Goal: Transaction & Acquisition: Obtain resource

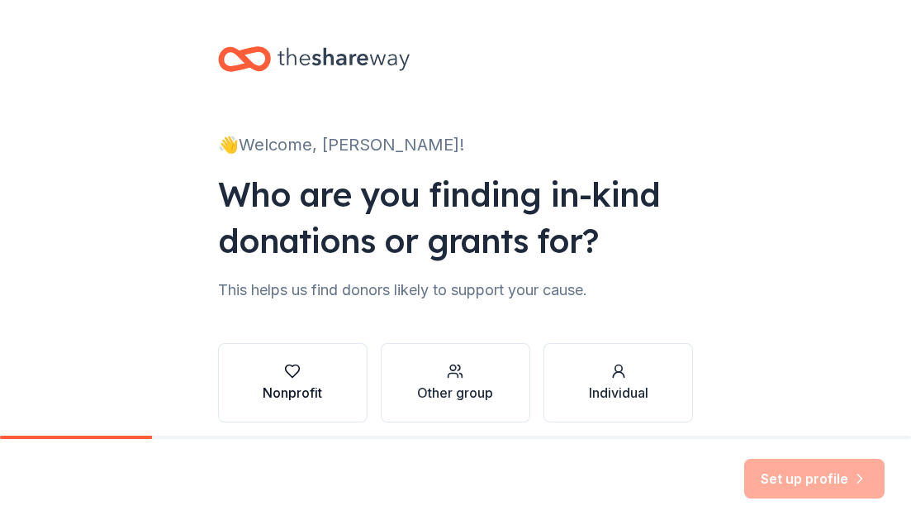
click at [269, 389] on div "Nonprofit" at bounding box center [292, 393] width 59 height 20
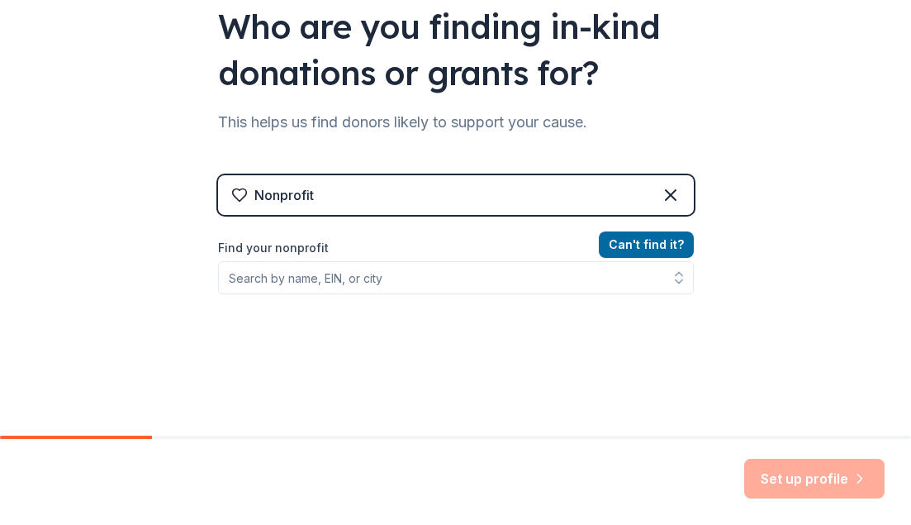
scroll to position [169, 0]
click at [639, 250] on button "Can ' t find it?" at bounding box center [646, 244] width 95 height 26
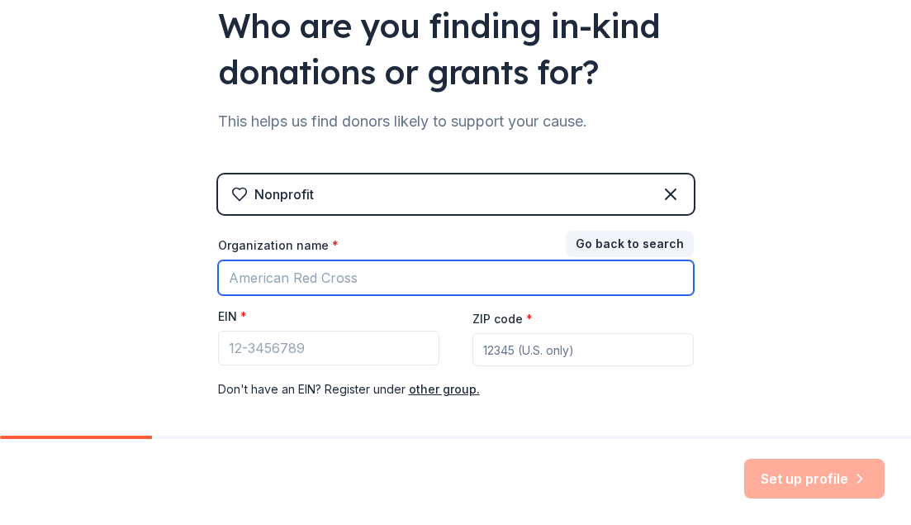
click at [292, 284] on input "Organization name *" at bounding box center [456, 277] width 476 height 35
type input "Upper [PERSON_NAME] Professional Fire Department Charitable Trust"
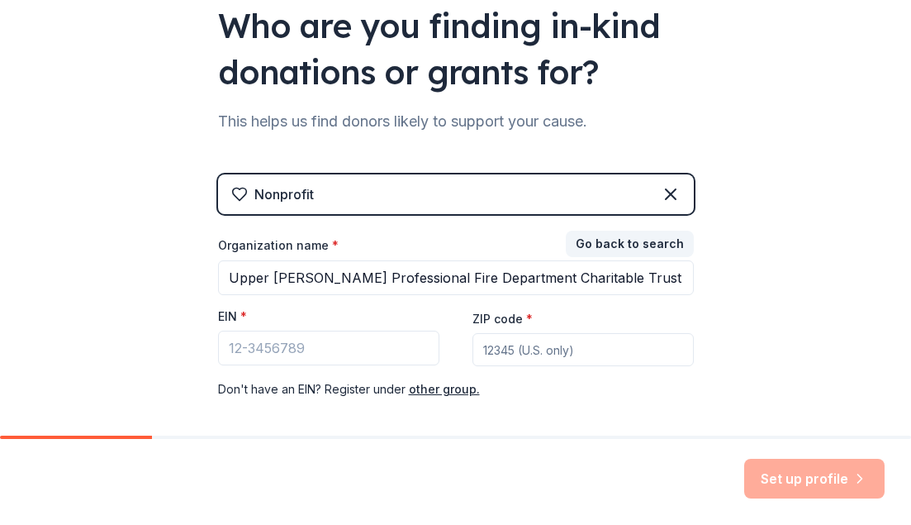
type input "19082"
click at [278, 346] on input "EIN *" at bounding box center [328, 348] width 221 height 35
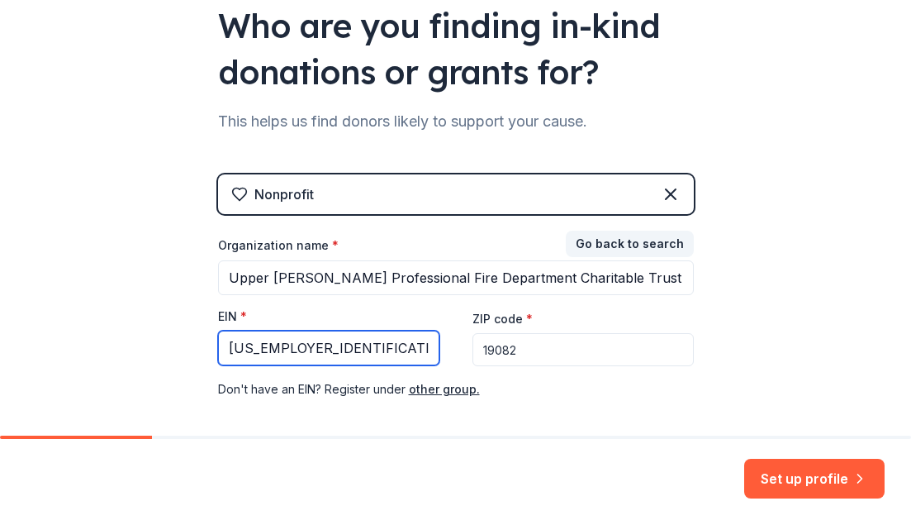
type input "[US_EMPLOYER_IDENTIFICATION_NUMBER]"
click at [812, 297] on div "👋 Welcome, [PERSON_NAME]! Who are you finding in-kind donations or grants for? …" at bounding box center [455, 171] width 911 height 680
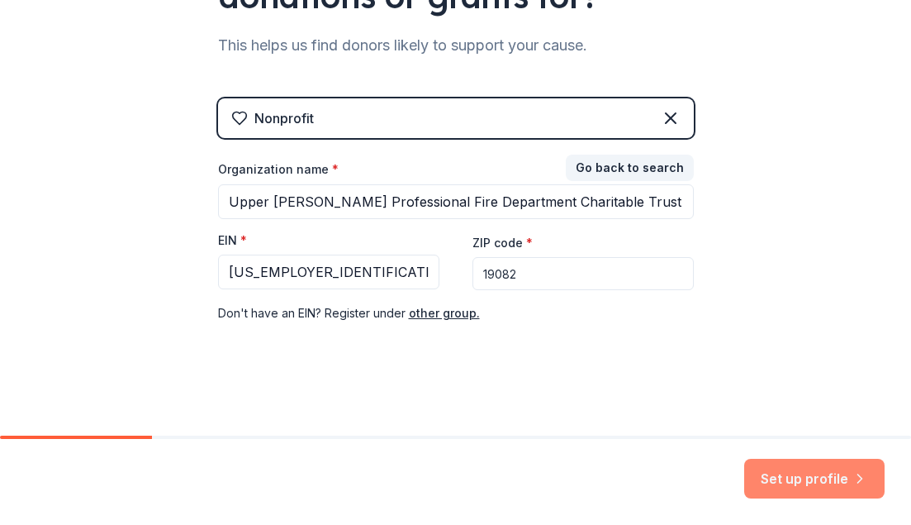
click at [784, 464] on button "Set up profile" at bounding box center [814, 479] width 140 height 40
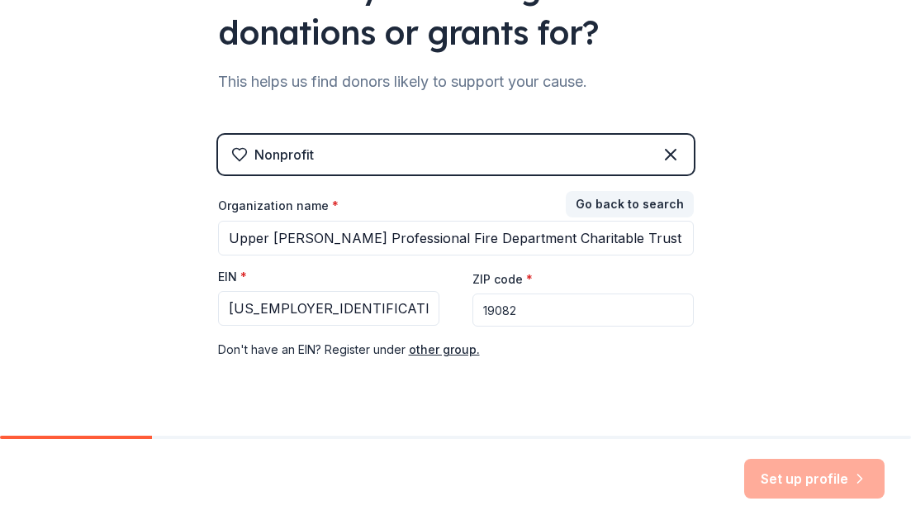
scroll to position [207, 0]
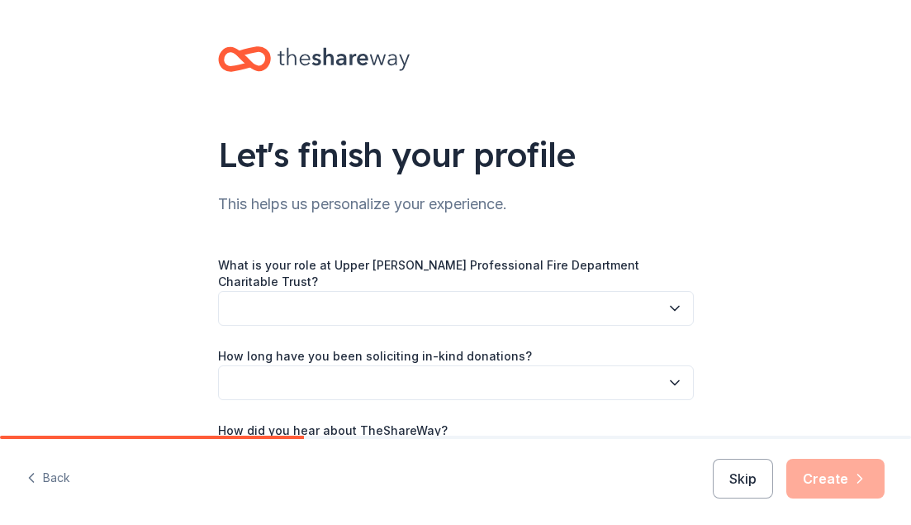
click at [561, 297] on button "button" at bounding box center [456, 308] width 476 height 35
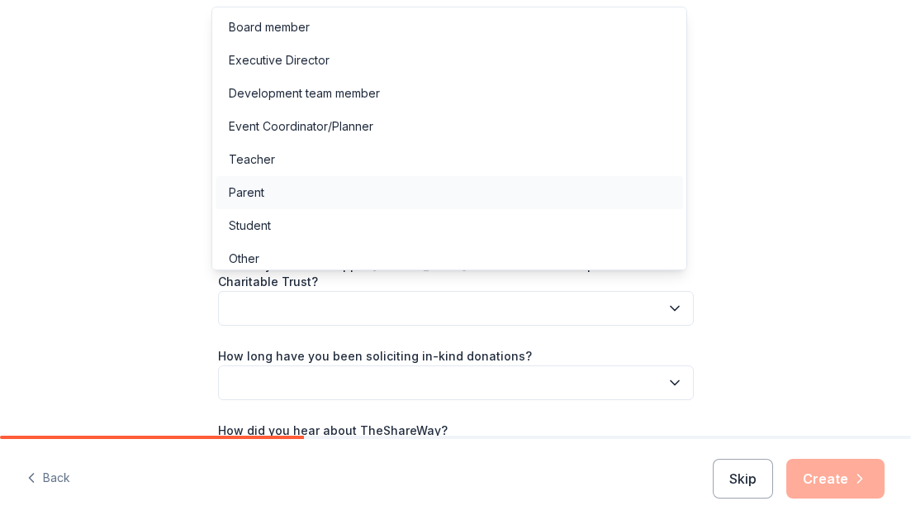
scroll to position [9, 0]
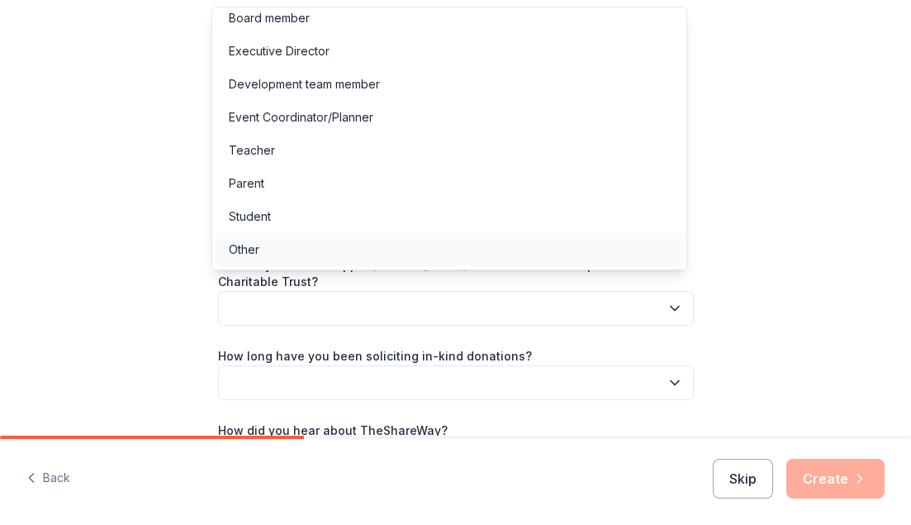
click at [331, 249] on div "Other" at bounding box center [450, 249] width 468 height 33
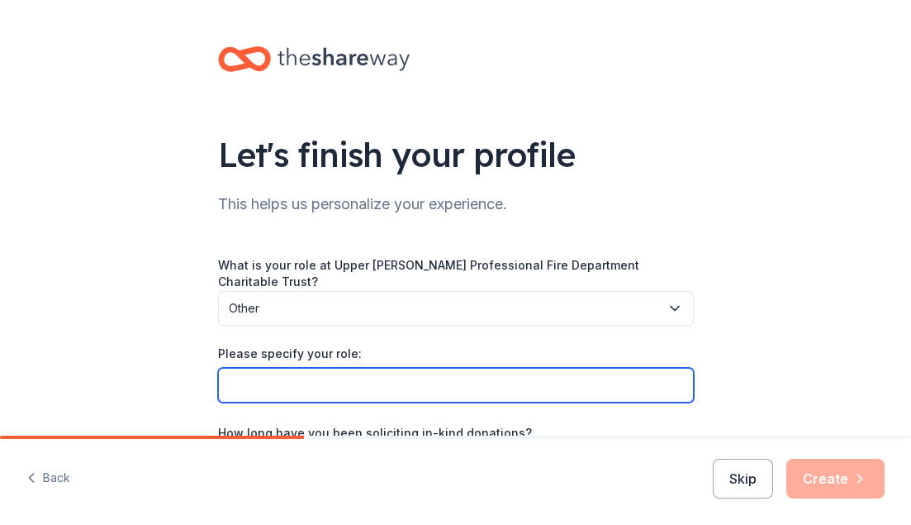
click at [316, 368] on input "Please specify your role:" at bounding box center [456, 385] width 476 height 35
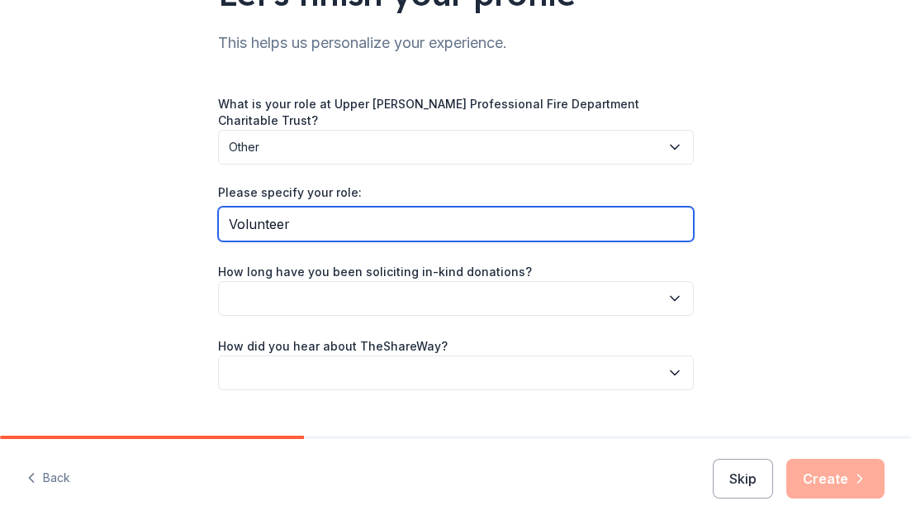
scroll to position [162, 0]
type input "Volunteer"
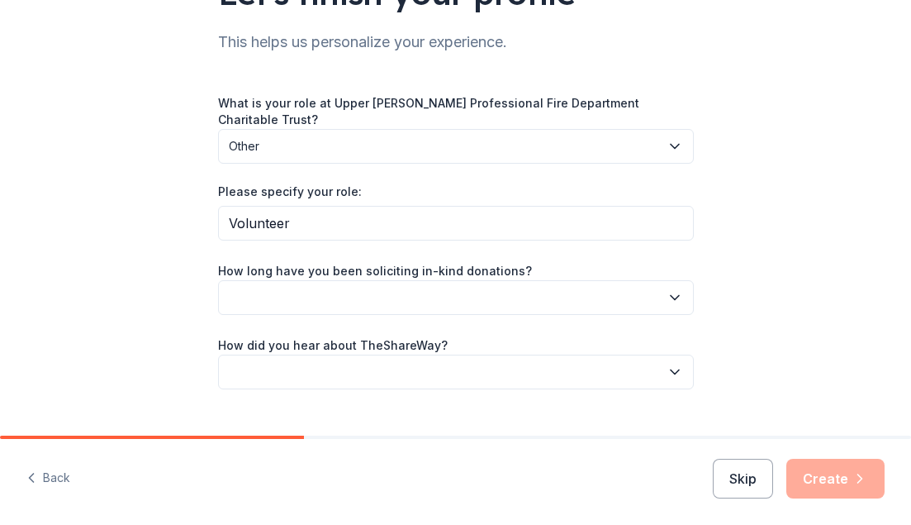
click at [319, 297] on button "button" at bounding box center [456, 297] width 476 height 35
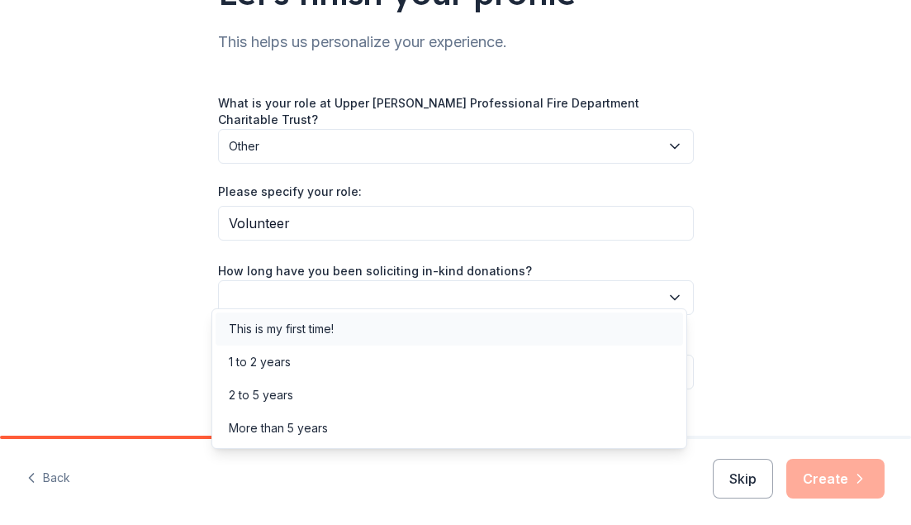
click at [297, 327] on div "This is my first time!" at bounding box center [281, 329] width 105 height 20
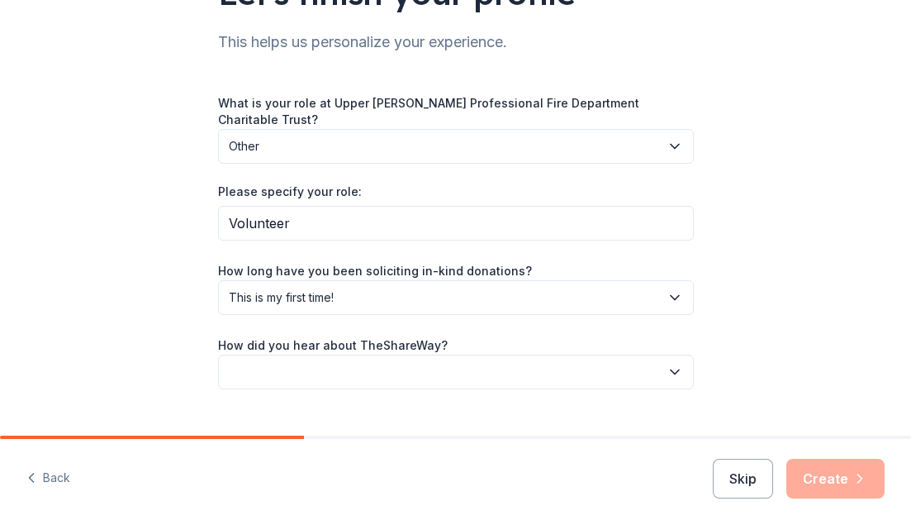
click at [305, 354] on button "button" at bounding box center [456, 371] width 476 height 35
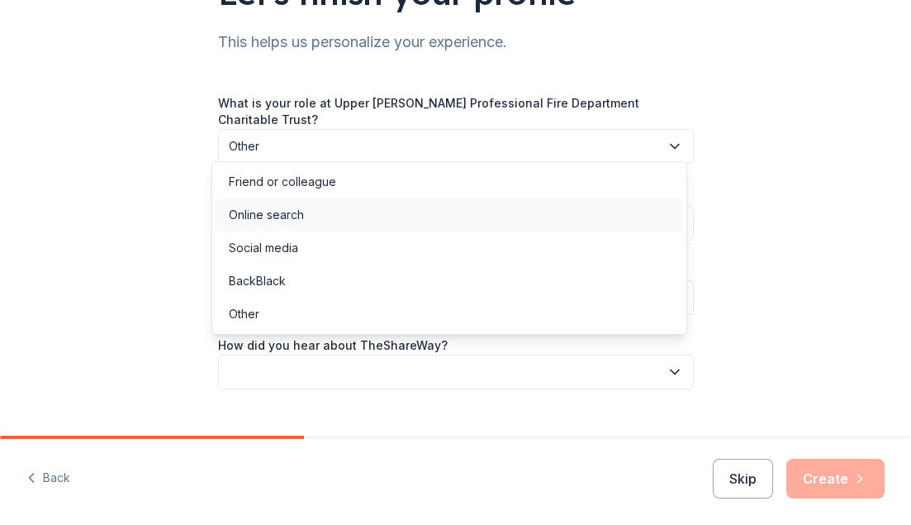
click at [333, 226] on div "Online search" at bounding box center [450, 214] width 468 height 33
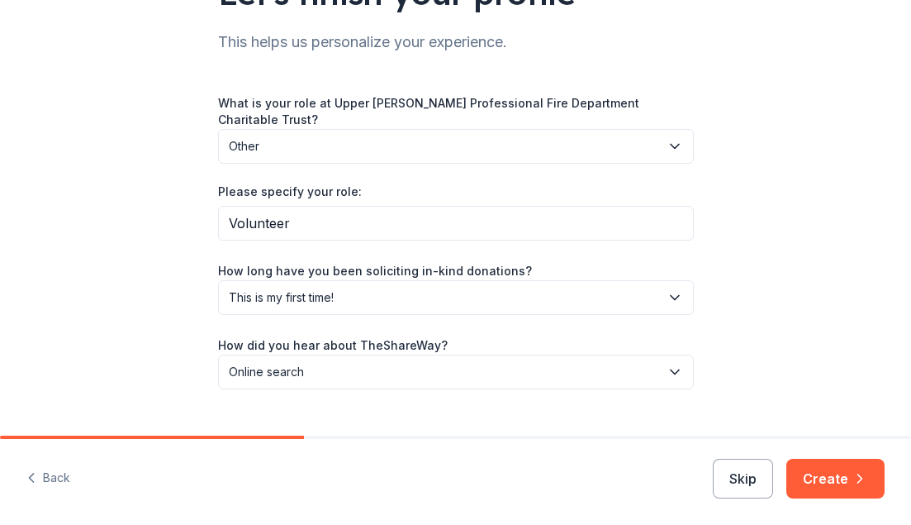
scroll to position [163, 0]
click at [823, 468] on button "Create" at bounding box center [836, 479] width 98 height 40
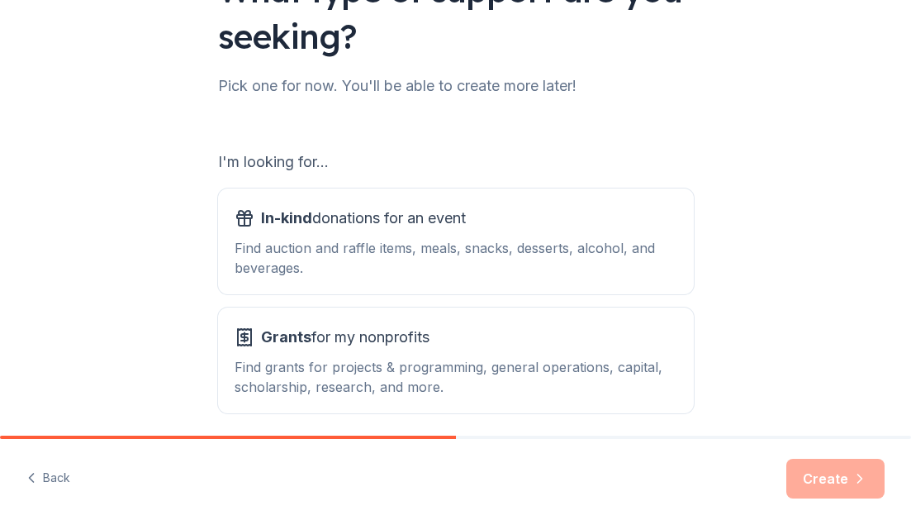
scroll to position [231, 0]
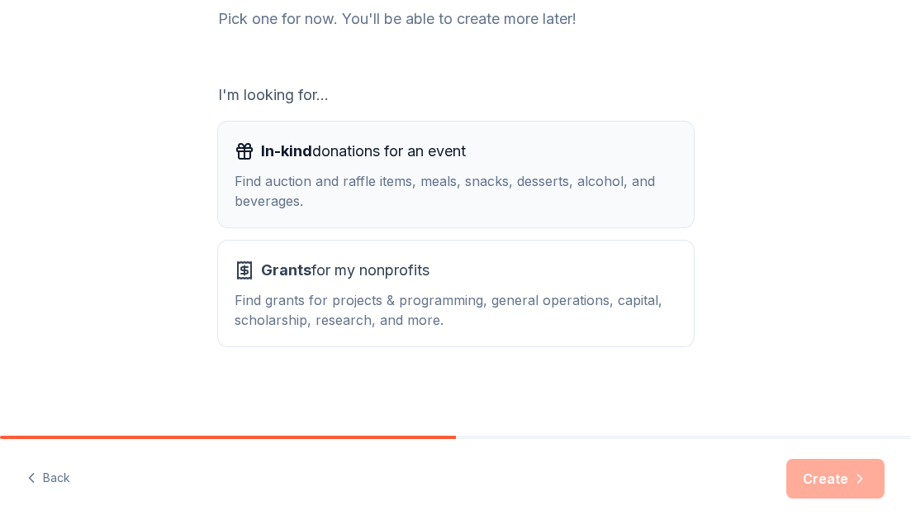
click at [587, 159] on div "In-kind donations for an event" at bounding box center [456, 151] width 443 height 26
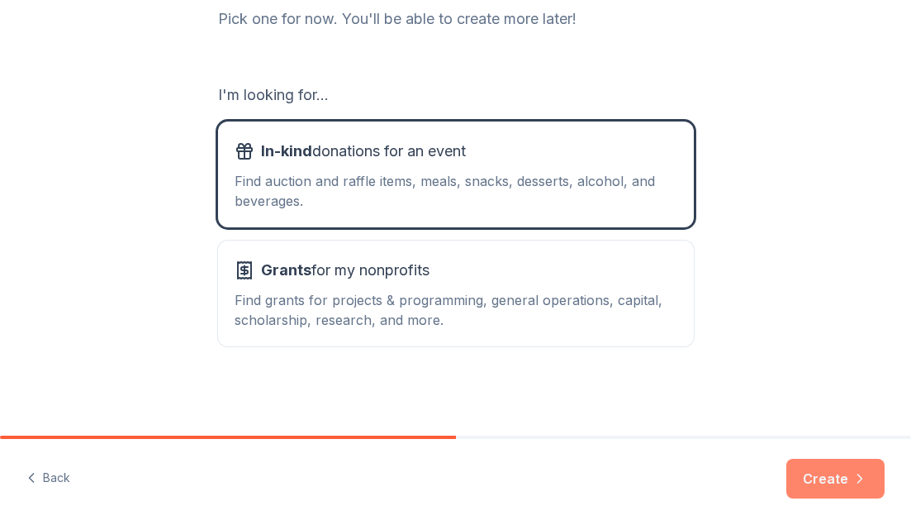
click at [827, 472] on button "Create" at bounding box center [836, 479] width 98 height 40
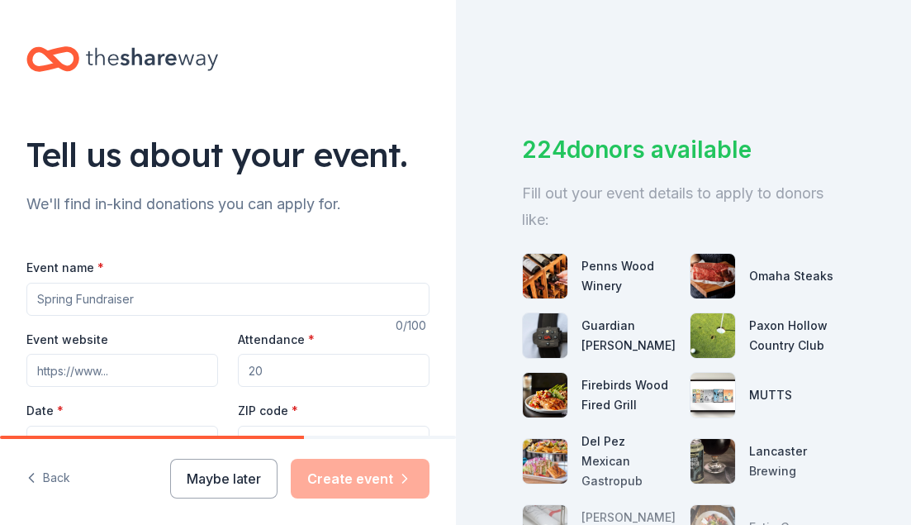
click at [207, 300] on input "Event name *" at bounding box center [227, 299] width 403 height 33
type input "Charity Bingo"
click at [164, 350] on div "Event website" at bounding box center [122, 358] width 192 height 59
click at [161, 366] on input "Event website" at bounding box center [122, 370] width 192 height 33
paste input "https://iafflocal2493.com/"
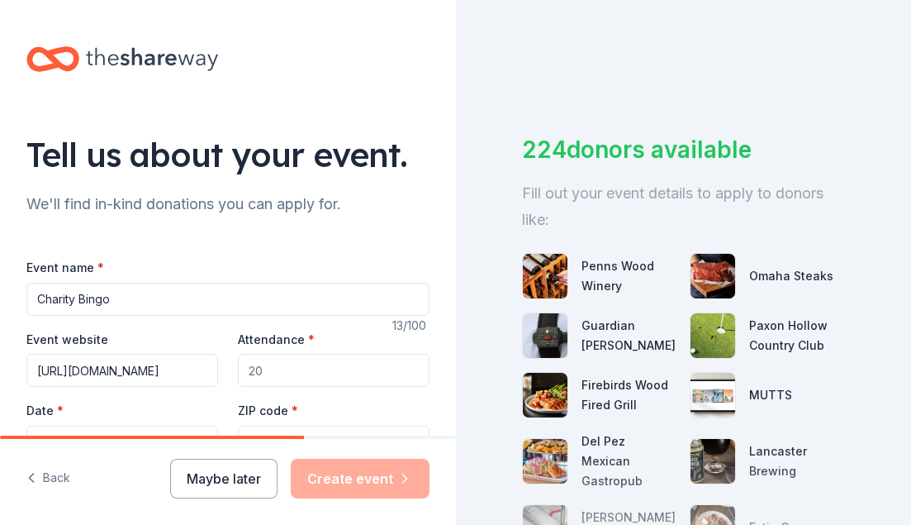
type input "https://iafflocal2493.com/"
click at [304, 375] on input "Attendance *" at bounding box center [334, 370] width 192 height 33
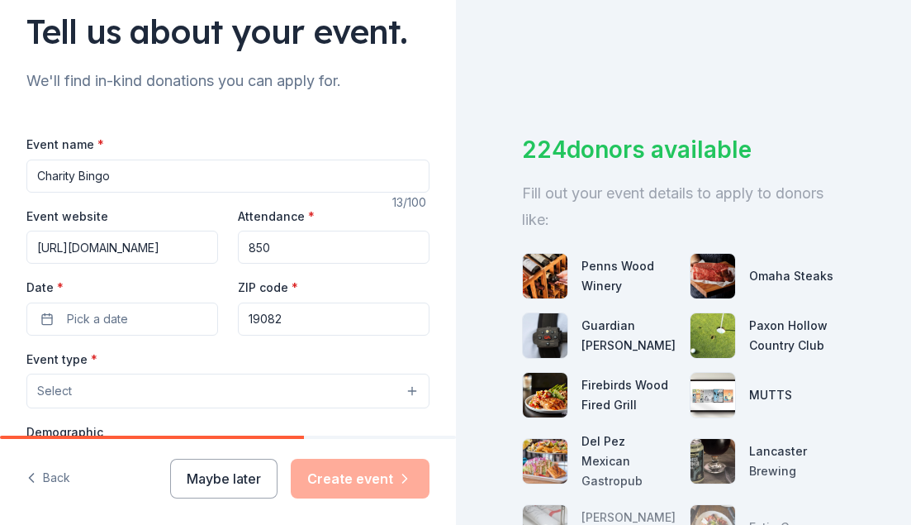
scroll to position [126, 0]
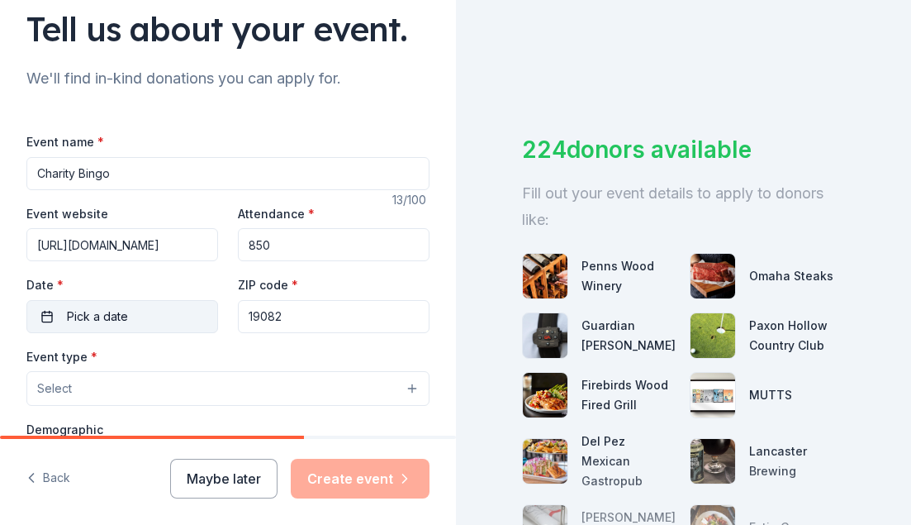
type input "850"
click at [80, 314] on span "Pick a date" at bounding box center [97, 317] width 61 height 20
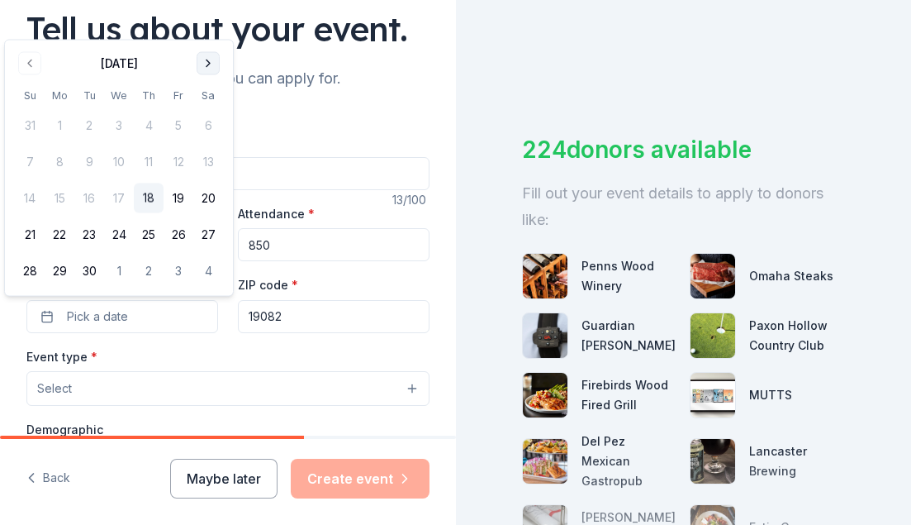
click at [205, 60] on button "Go to next month" at bounding box center [208, 63] width 23 height 23
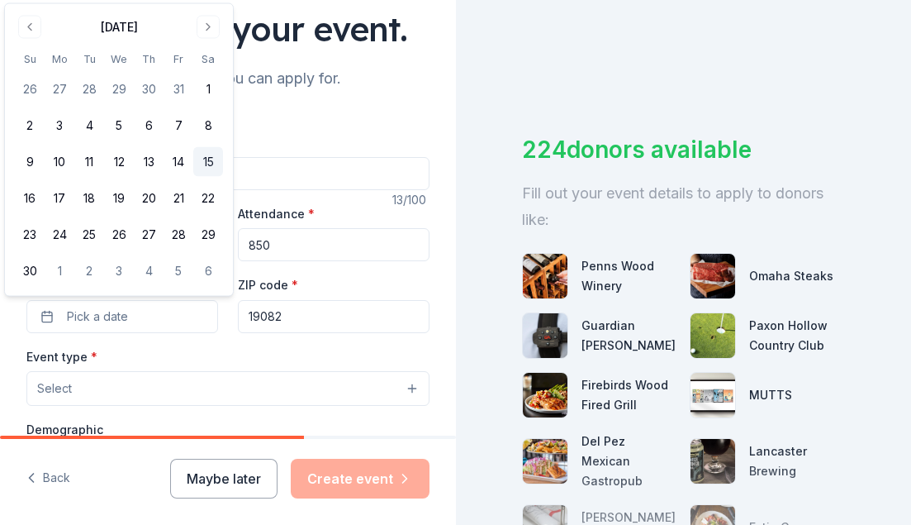
click at [212, 159] on button "15" at bounding box center [208, 162] width 30 height 30
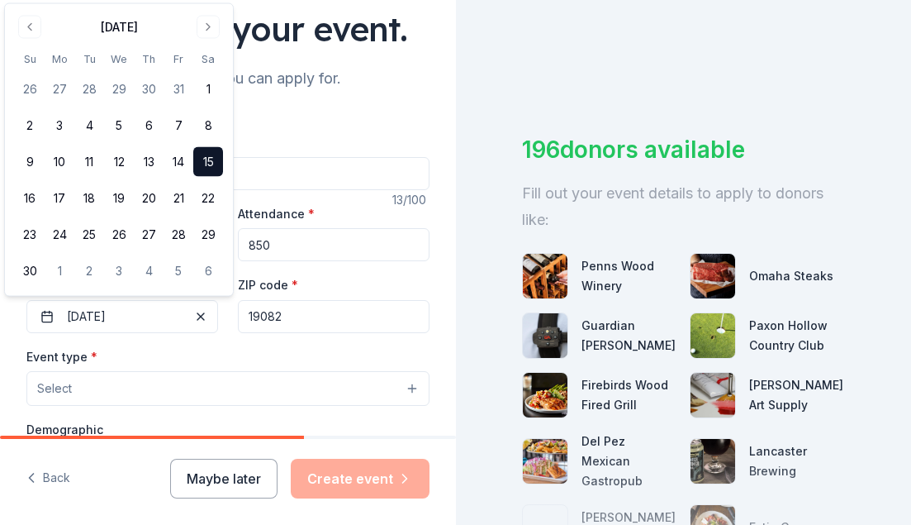
click at [182, 383] on button "Select" at bounding box center [227, 388] width 403 height 35
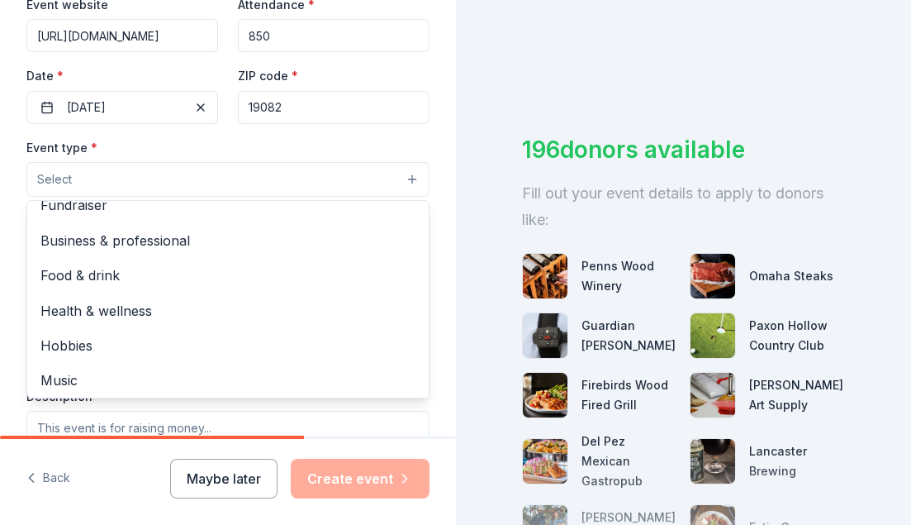
scroll to position [347, 0]
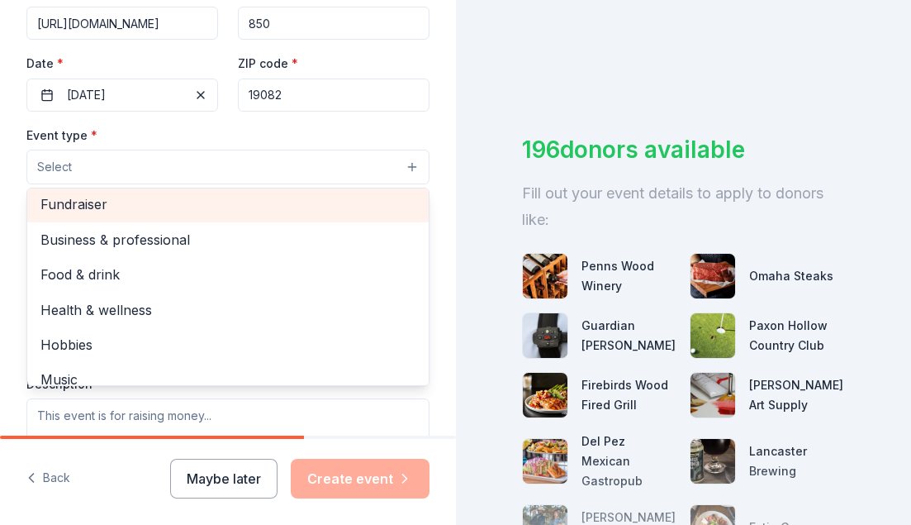
click at [150, 213] on span "Fundraiser" at bounding box center [227, 203] width 375 height 21
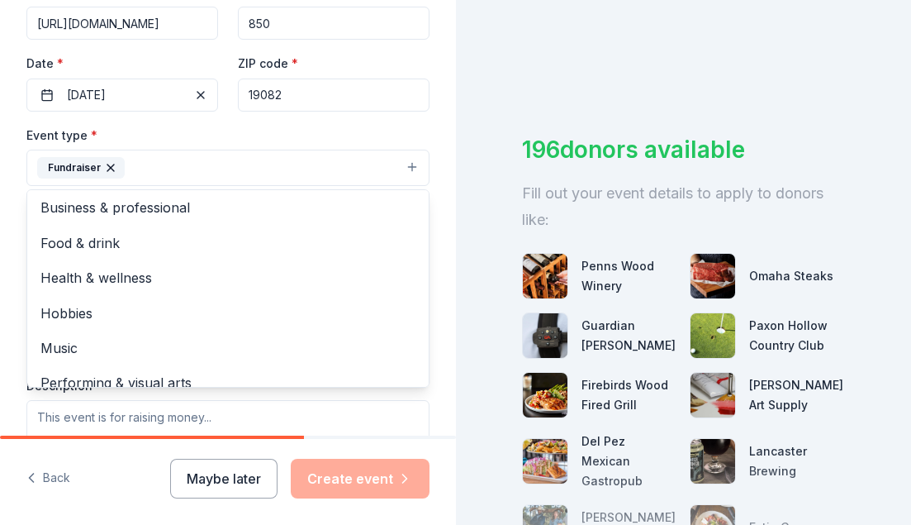
click at [430, 154] on div "Tell us about your event. We'll find in-kind donations you can apply for. Event…" at bounding box center [228, 203] width 456 height 1101
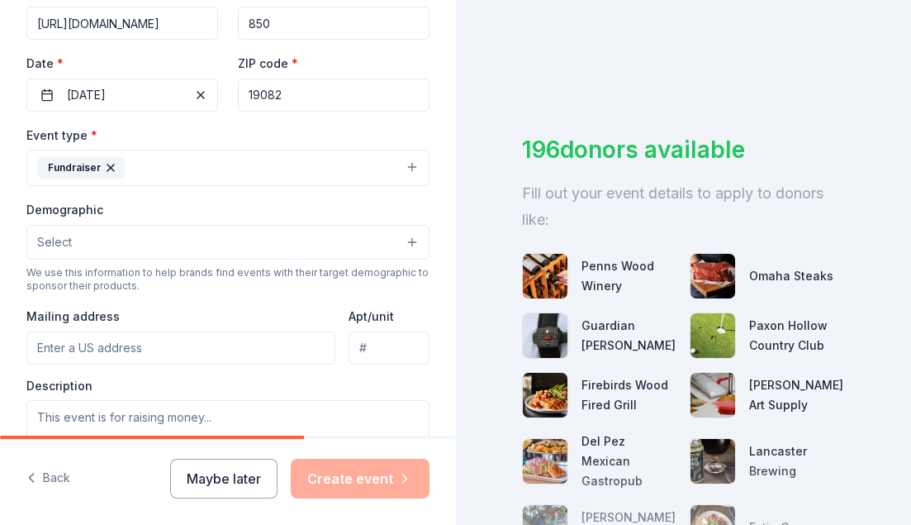
click at [248, 243] on button "Select" at bounding box center [227, 242] width 403 height 35
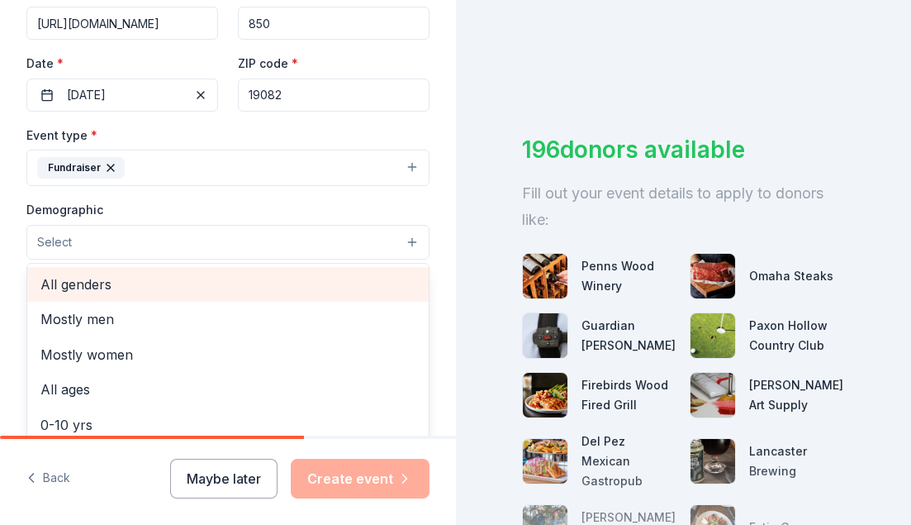
click at [232, 276] on span "All genders" at bounding box center [227, 283] width 375 height 21
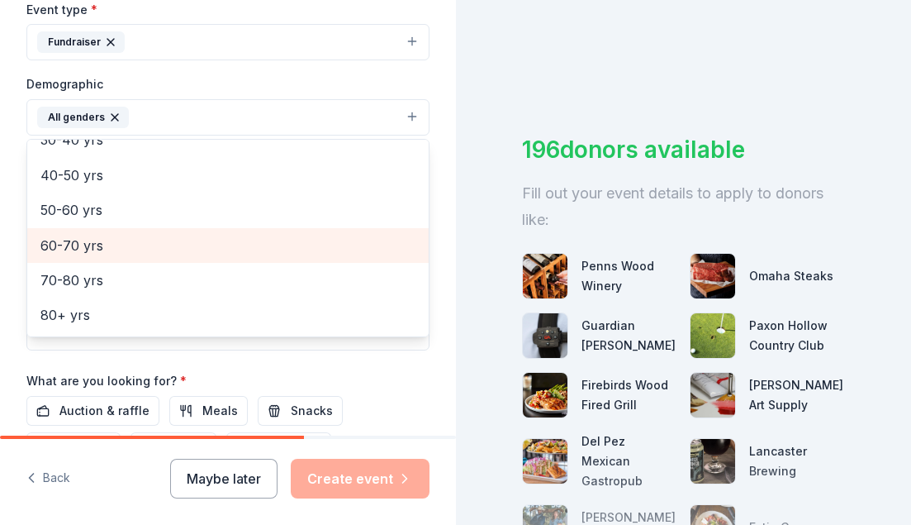
scroll to position [473, 0]
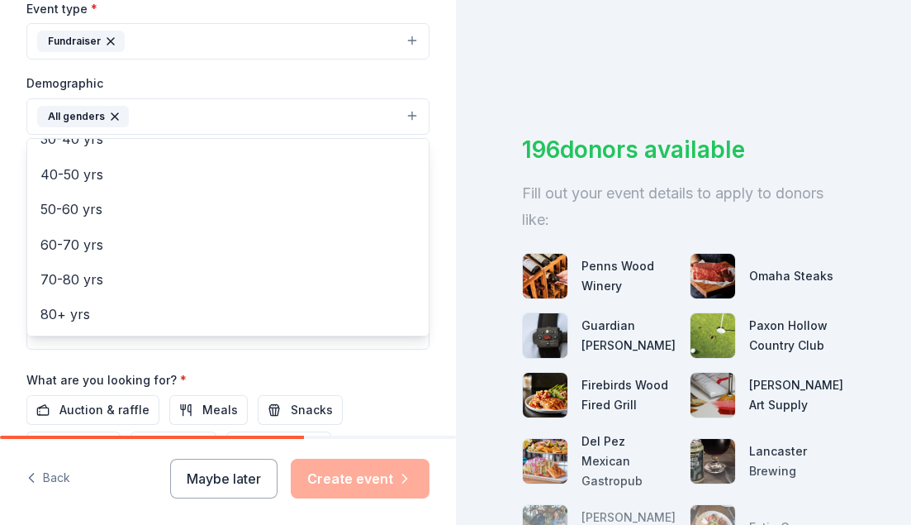
click at [433, 303] on div "Tell us about your event. We'll find in-kind donations you can apply for. Event…" at bounding box center [228, 78] width 456 height 1103
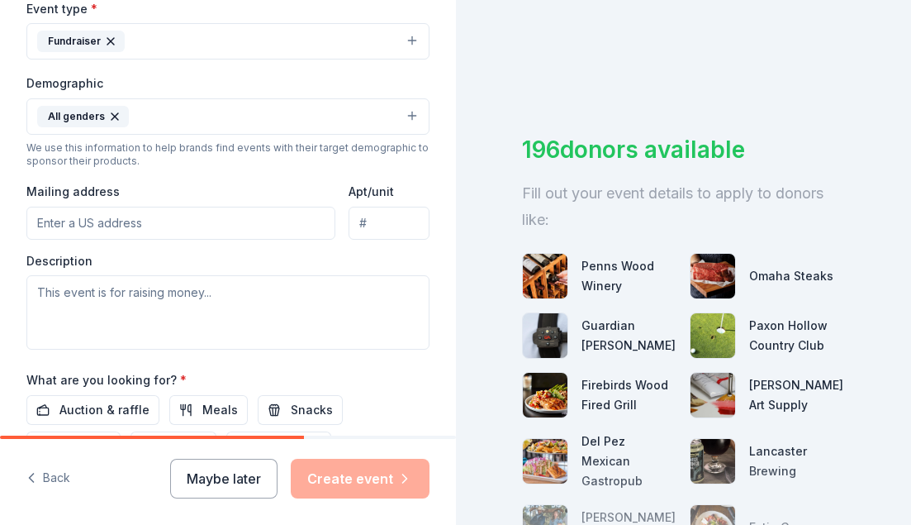
click at [210, 232] on input "Mailing address" at bounding box center [180, 223] width 309 height 33
type input "733 Edmonds Avenue Drexel Hill Pa 19026"
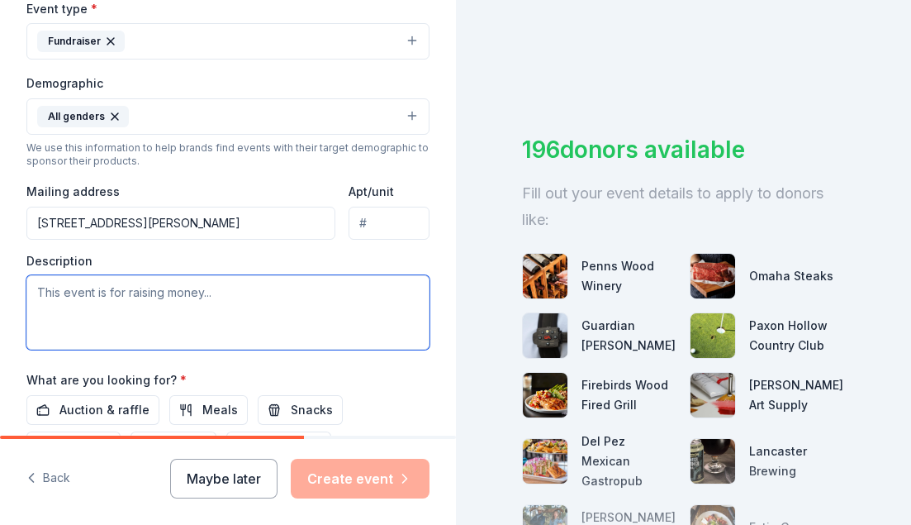
click at [236, 292] on textarea at bounding box center [227, 312] width 403 height 74
paste textarea "We hope this letter finds you well. We are reaching out on behalf of the Upper …"
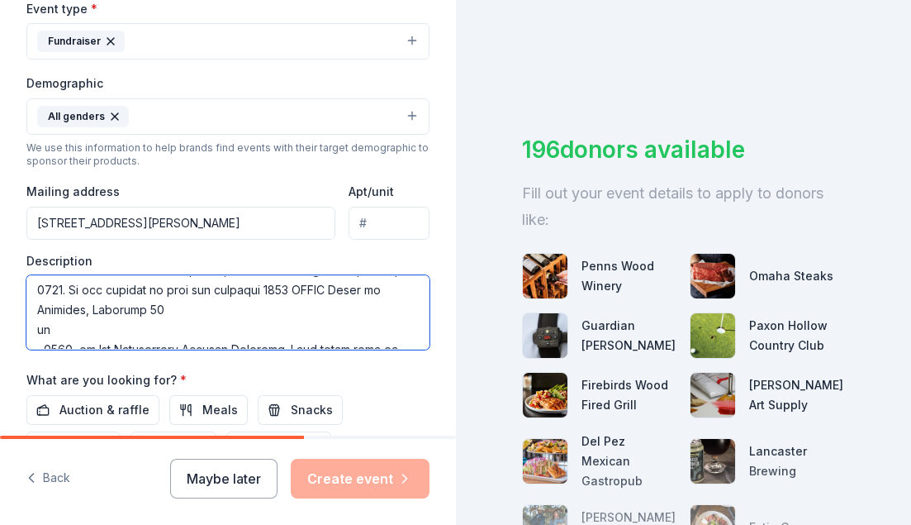
scroll to position [0, 0]
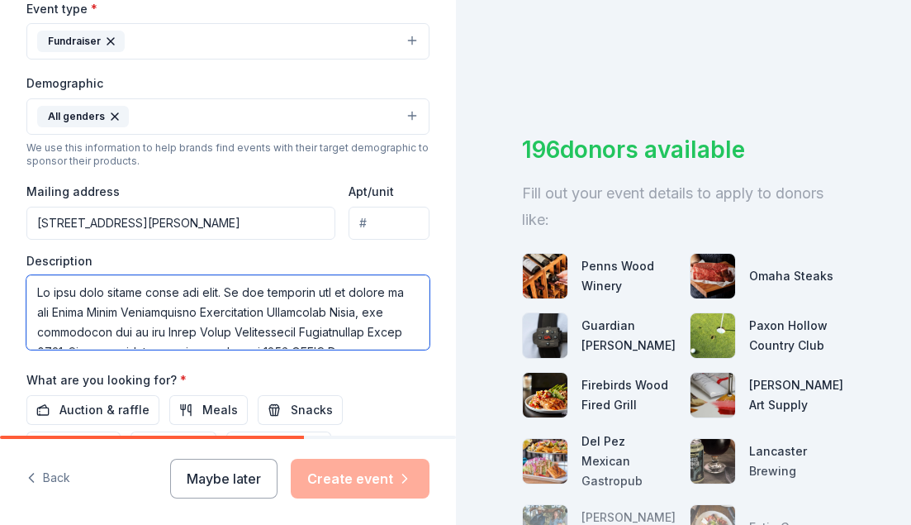
drag, startPoint x: 37, startPoint y: 291, endPoint x: 225, endPoint y: 288, distance: 187.6
click at [225, 288] on textarea at bounding box center [227, 312] width 403 height 74
type textarea "We are reaching out on behalf of the Upper Darby Professional Firefighters Char…"
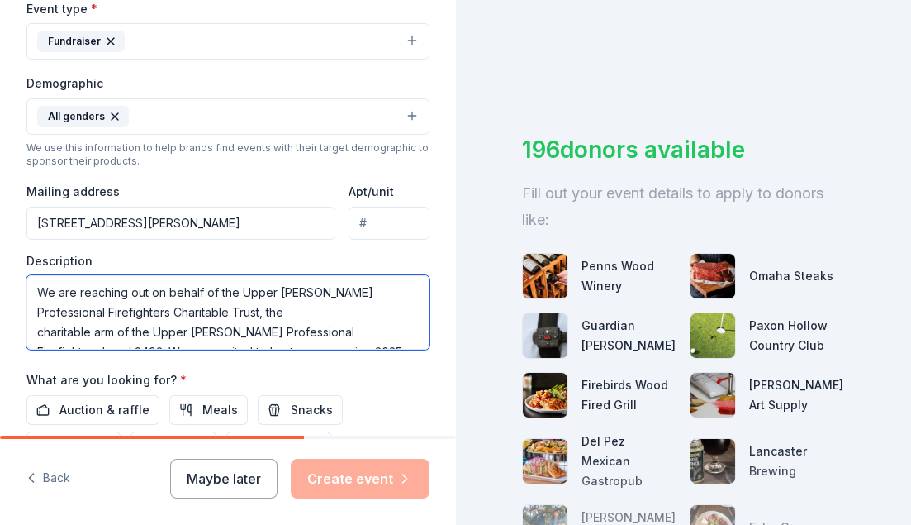
click at [37, 337] on textarea at bounding box center [227, 312] width 403 height 74
click at [41, 308] on textarea at bounding box center [227, 312] width 403 height 74
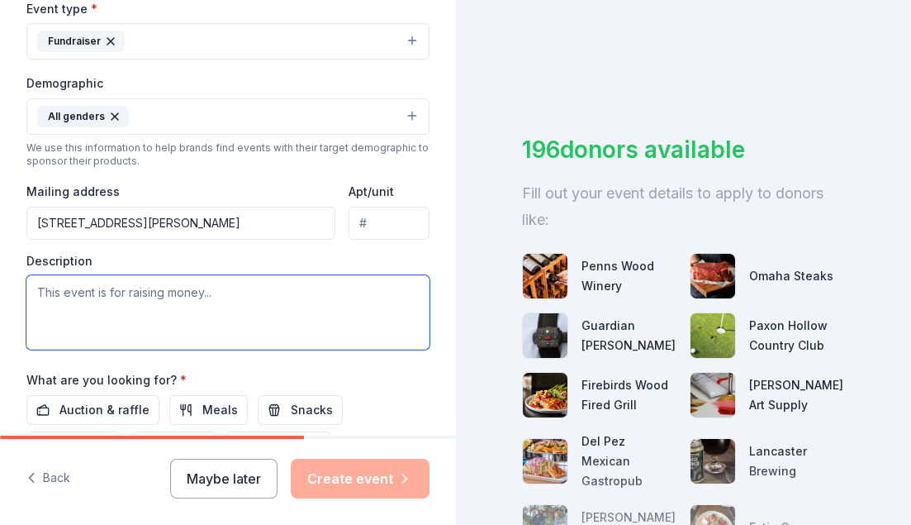
click at [245, 323] on textarea at bounding box center [227, 312] width 403 height 74
paste textarea "I am reaching out on behalf of the Upper [PERSON_NAME] Professional Firefighter…"
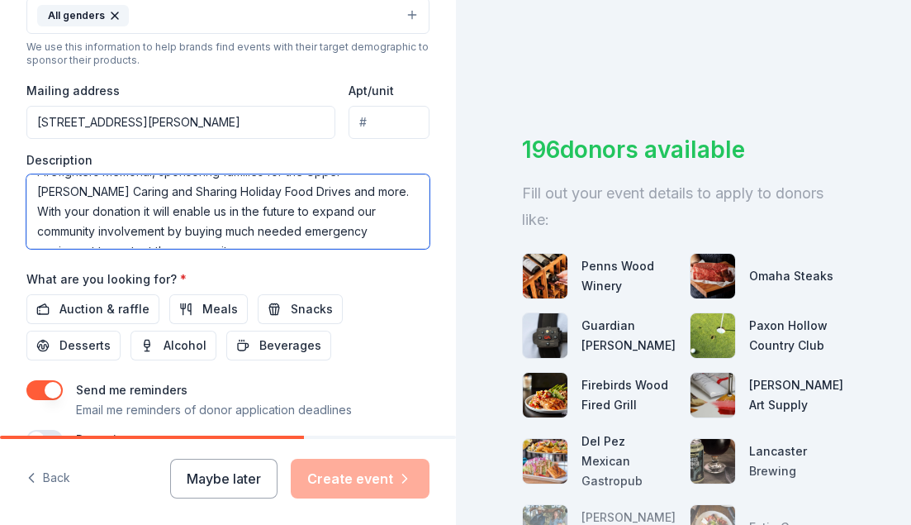
scroll to position [575, 0]
type textarea "I am reaching out on behalf of the Upper [PERSON_NAME] Professional Firefighter…"
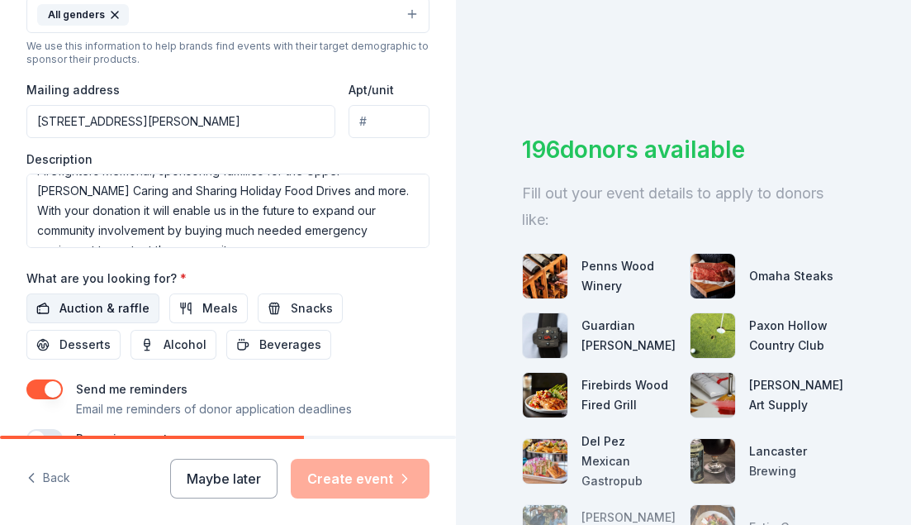
click at [121, 304] on span "Auction & raffle" at bounding box center [104, 308] width 90 height 20
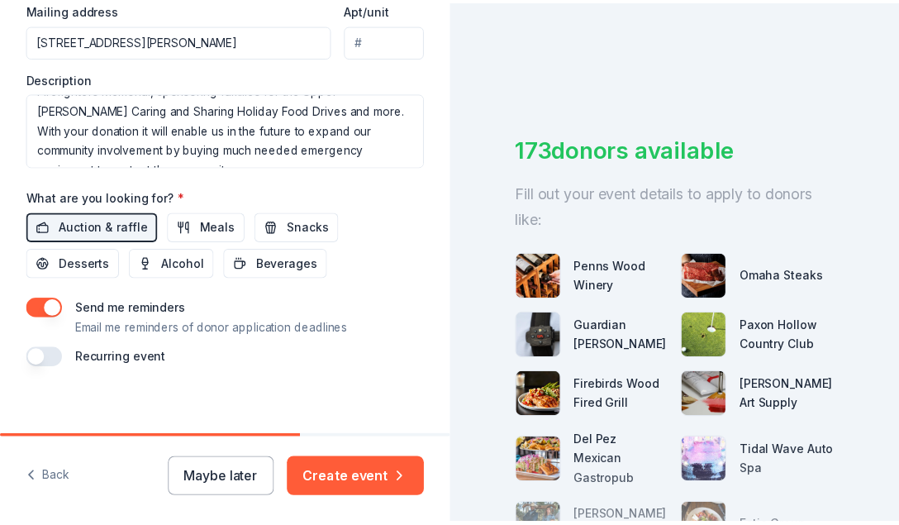
scroll to position [668, 0]
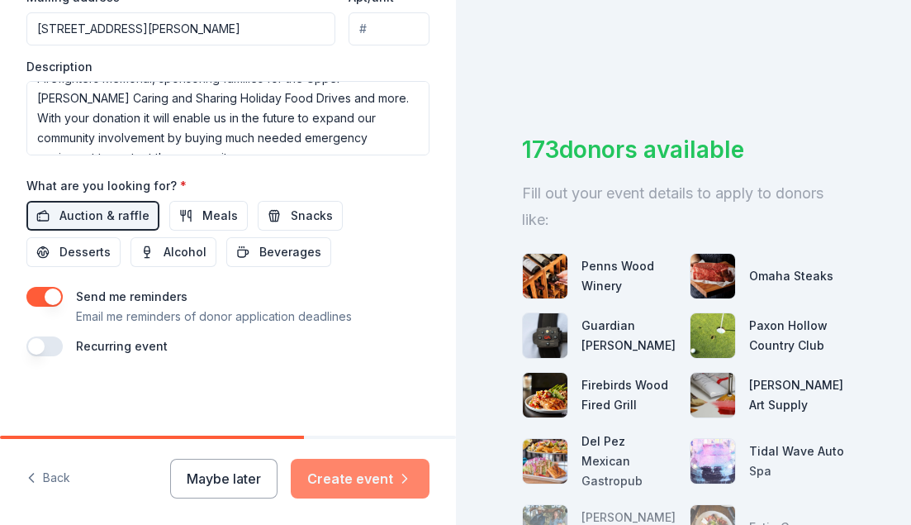
click at [331, 474] on button "Create event" at bounding box center [360, 479] width 139 height 40
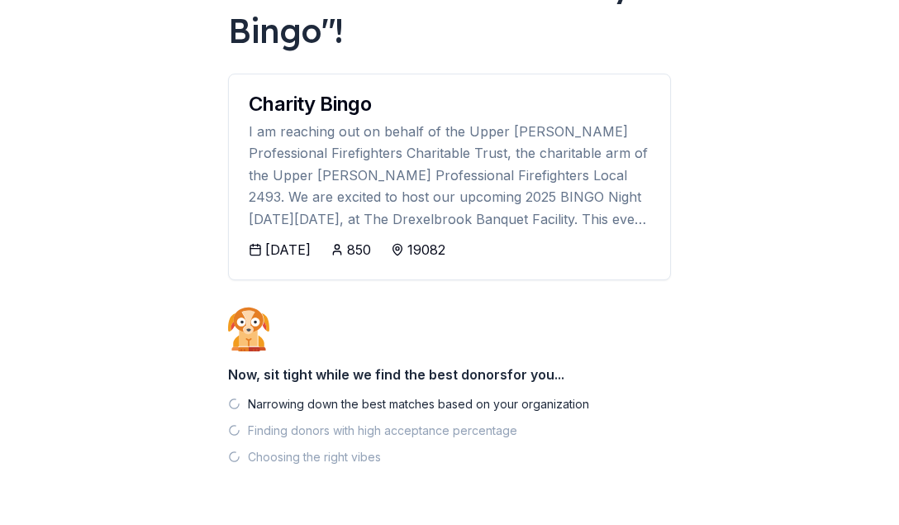
scroll to position [195, 0]
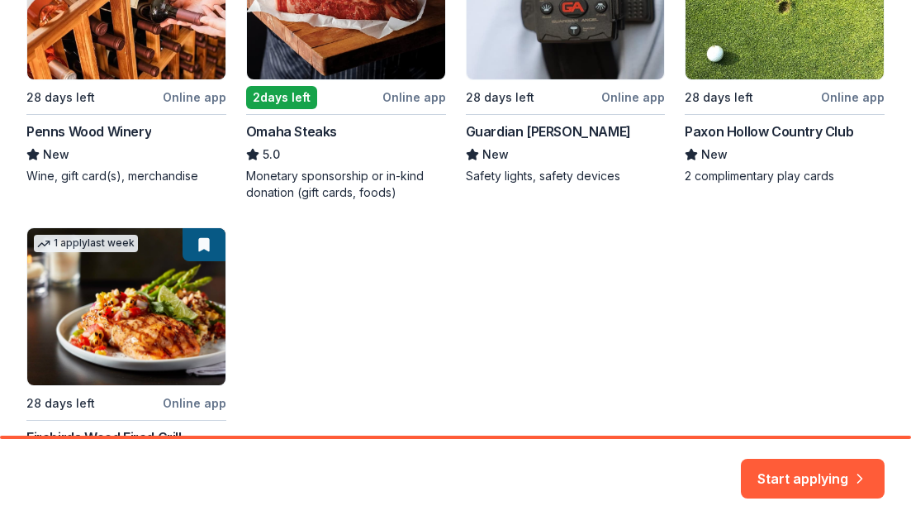
scroll to position [268, 0]
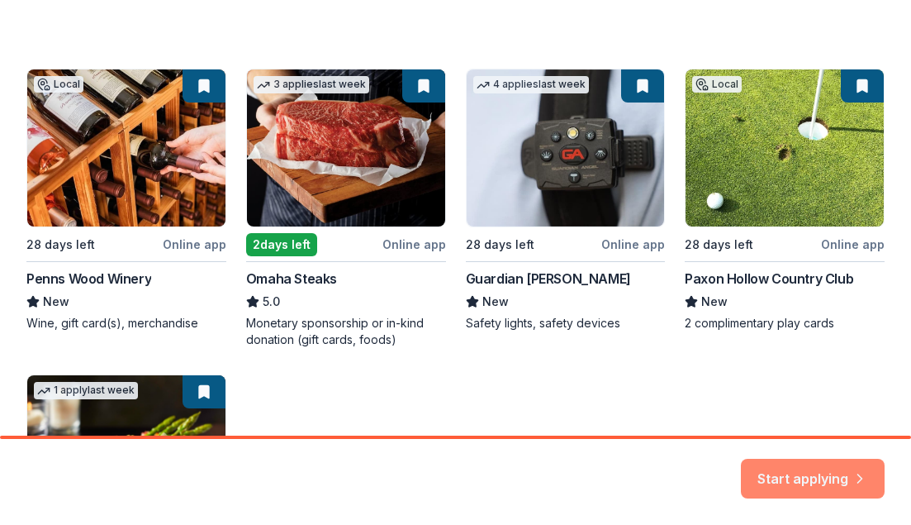
click at [771, 472] on button "Start applying" at bounding box center [813, 469] width 144 height 40
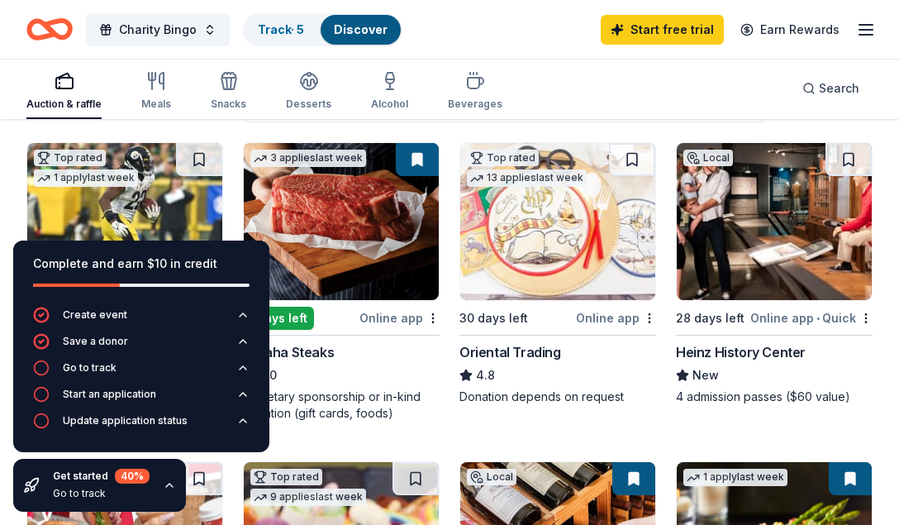
scroll to position [101, 0]
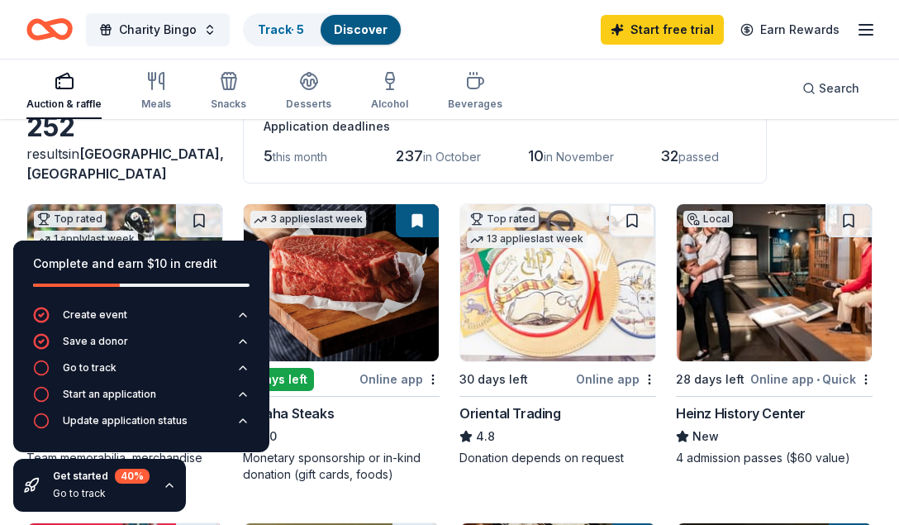
click at [558, 86] on div "Auction & raffle Meals Snacks Desserts Alcohol Beverages Search" at bounding box center [449, 88] width 846 height 61
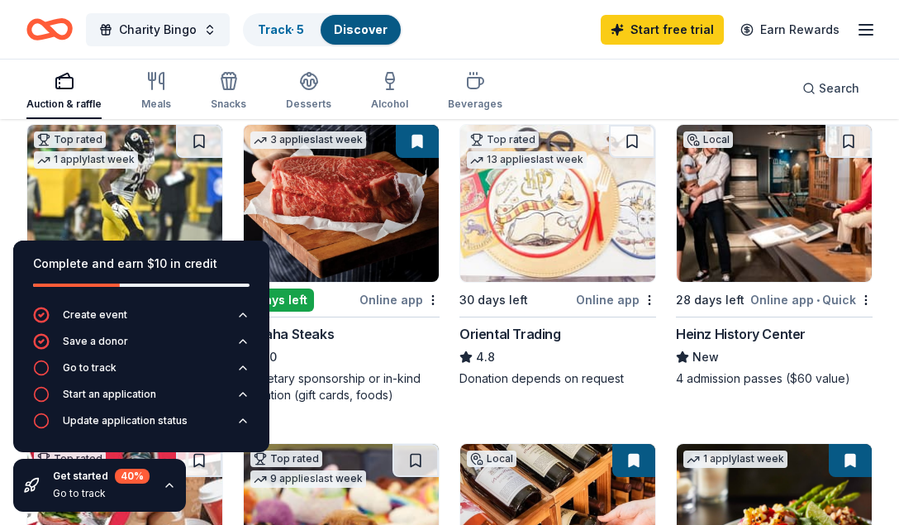
scroll to position [182, 0]
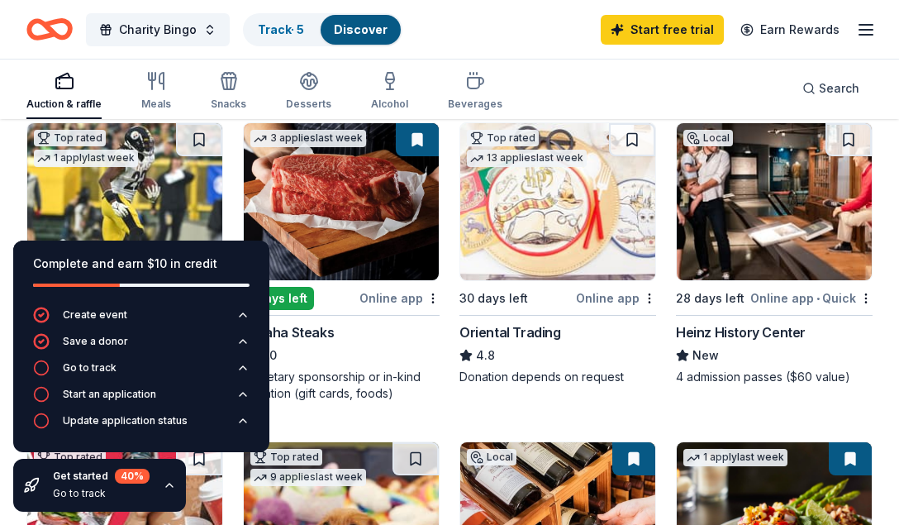
click at [396, 287] on div "3 applies last week 2 days left Online app Omaha Steaks 5.0 Monetary sponsorshi…" at bounding box center [341, 261] width 197 height 279
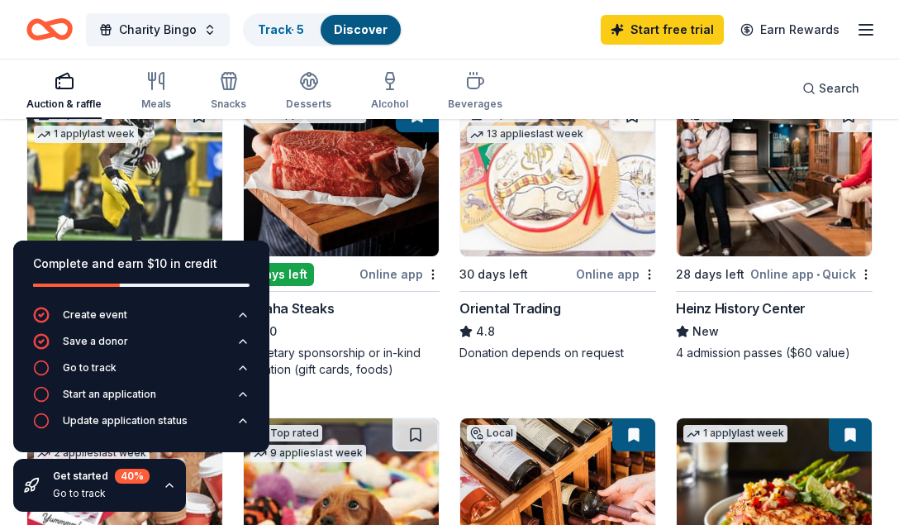
scroll to position [207, 0]
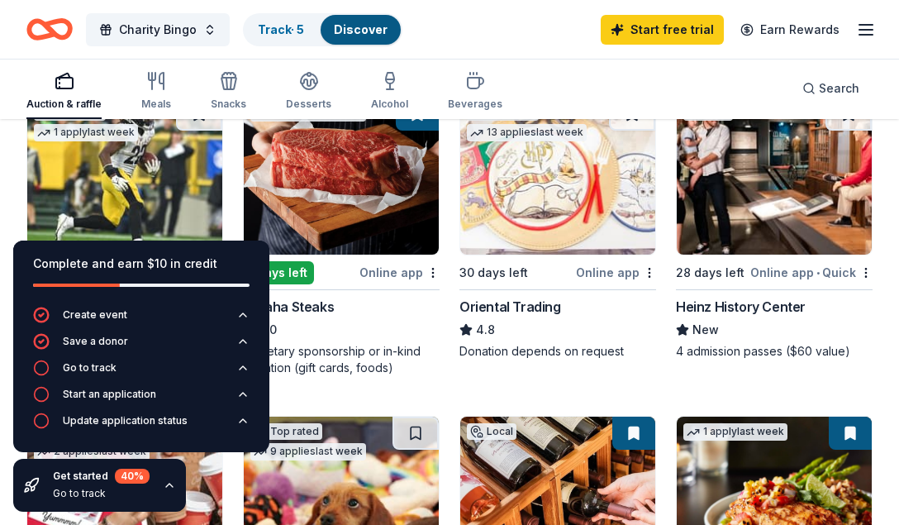
click at [786, 211] on img at bounding box center [774, 175] width 195 height 157
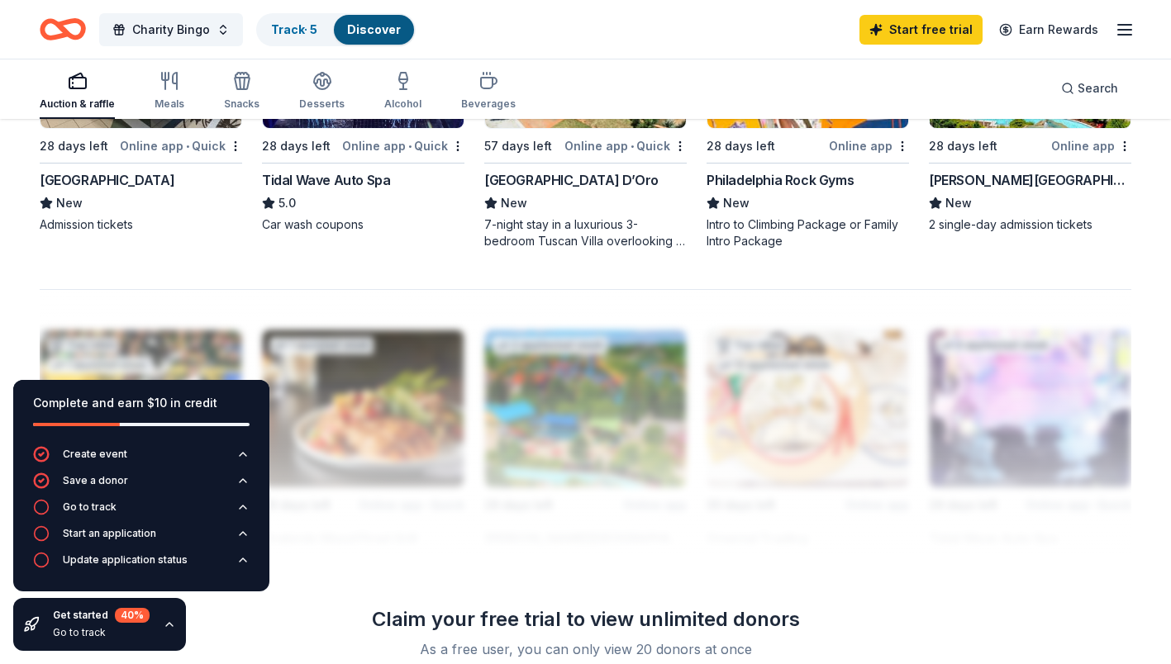
scroll to position [1144, 0]
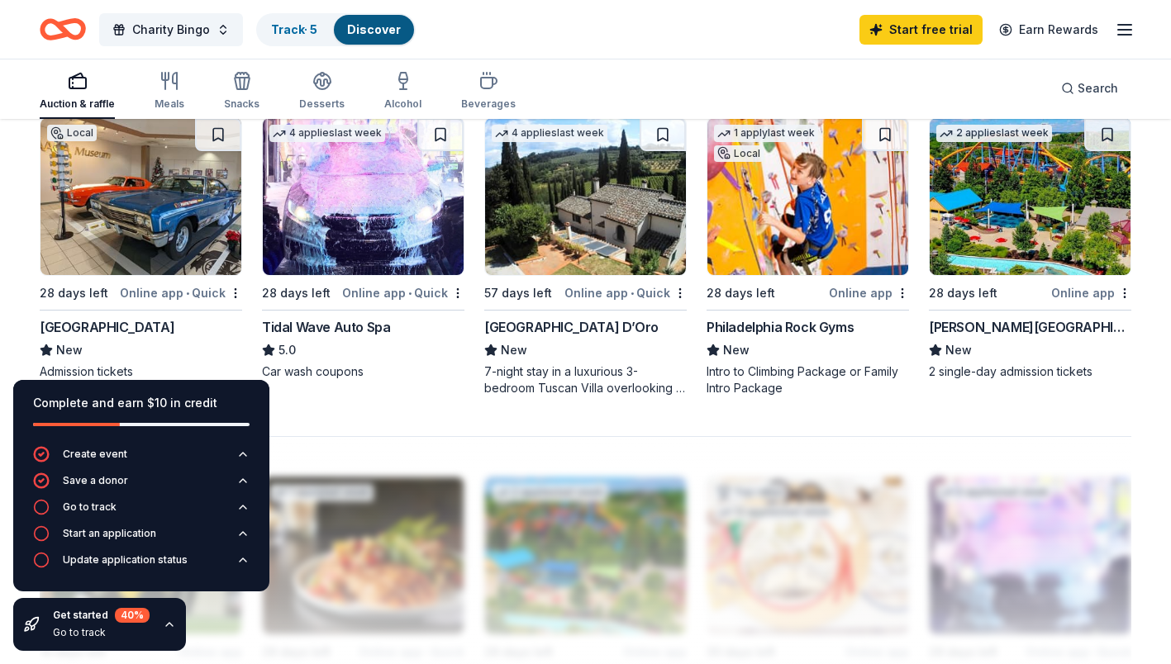
click at [773, 223] on img at bounding box center [807, 196] width 201 height 157
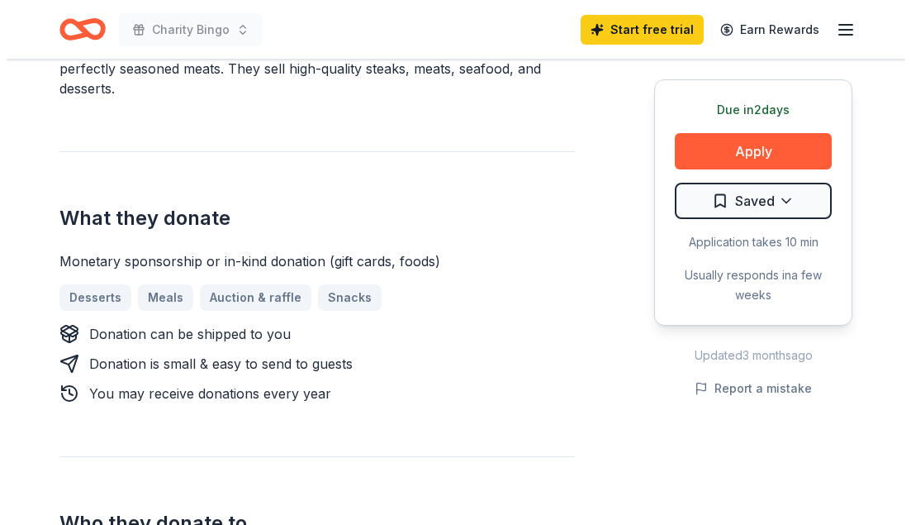
scroll to position [595, 0]
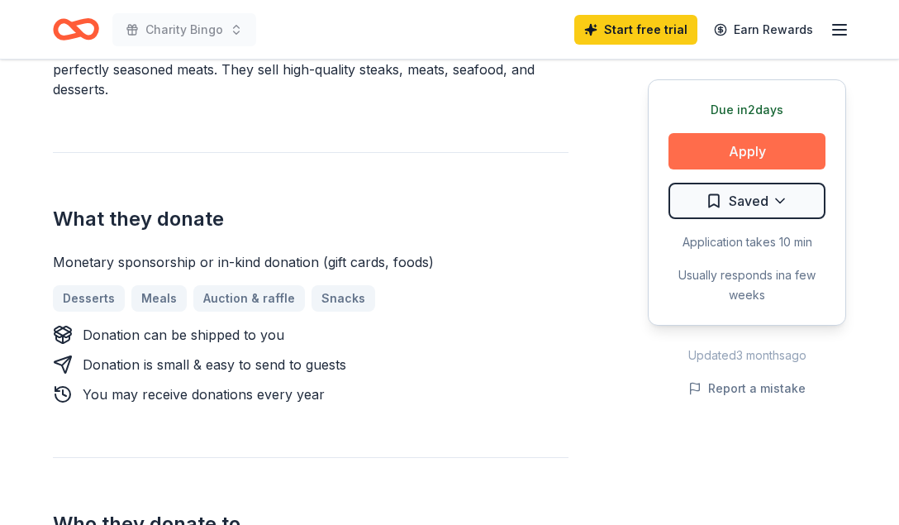
click at [725, 157] on button "Apply" at bounding box center [746, 151] width 157 height 36
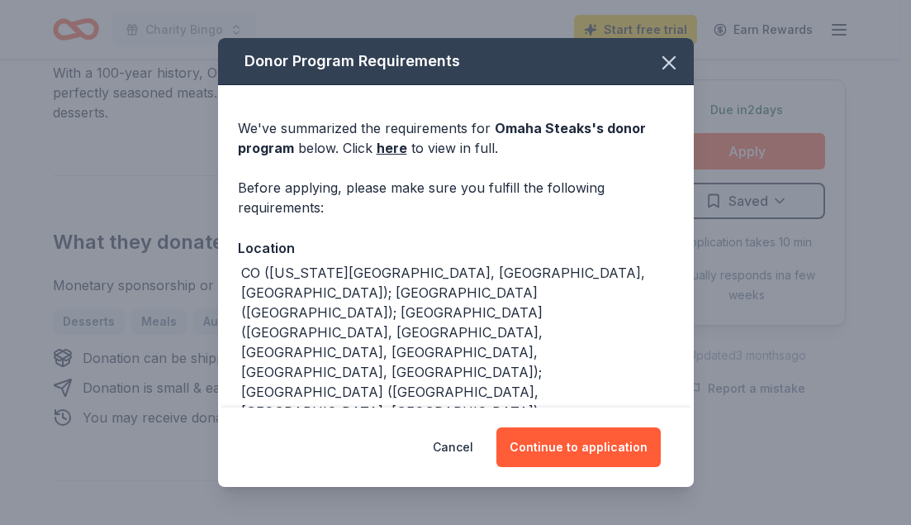
scroll to position [322, 0]
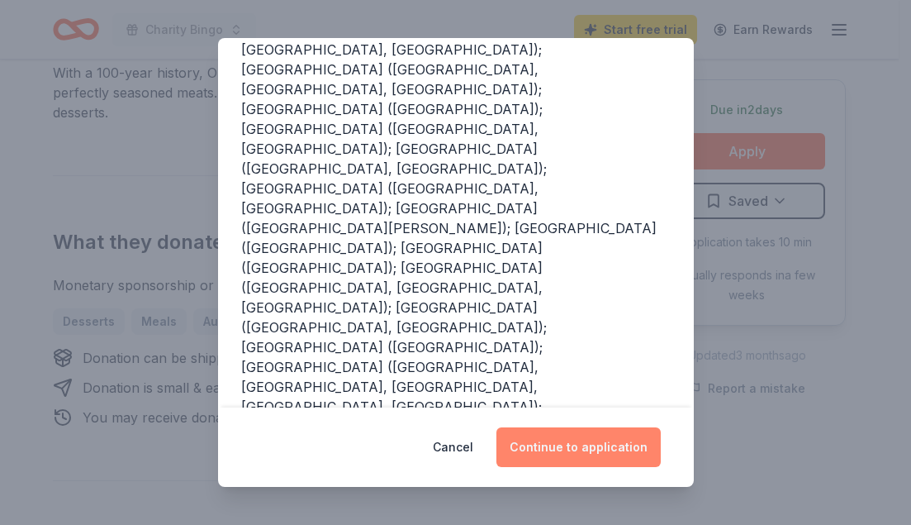
click at [547, 457] on button "Continue to application" at bounding box center [579, 447] width 164 height 40
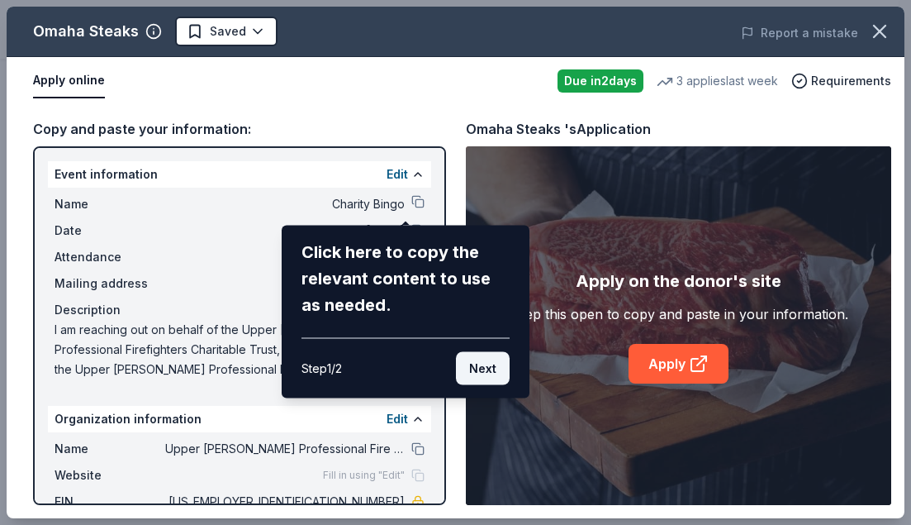
click at [487, 373] on button "Next" at bounding box center [483, 368] width 54 height 33
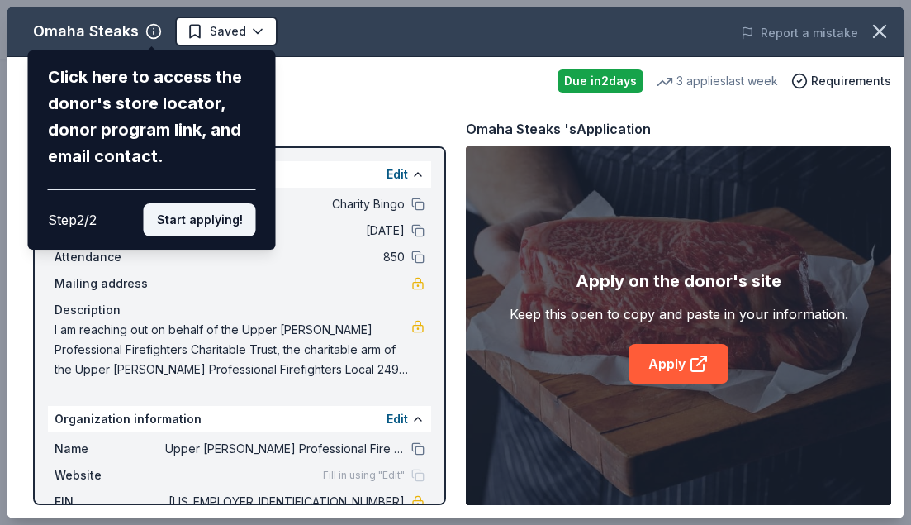
click at [214, 212] on button "Start applying!" at bounding box center [200, 219] width 112 height 33
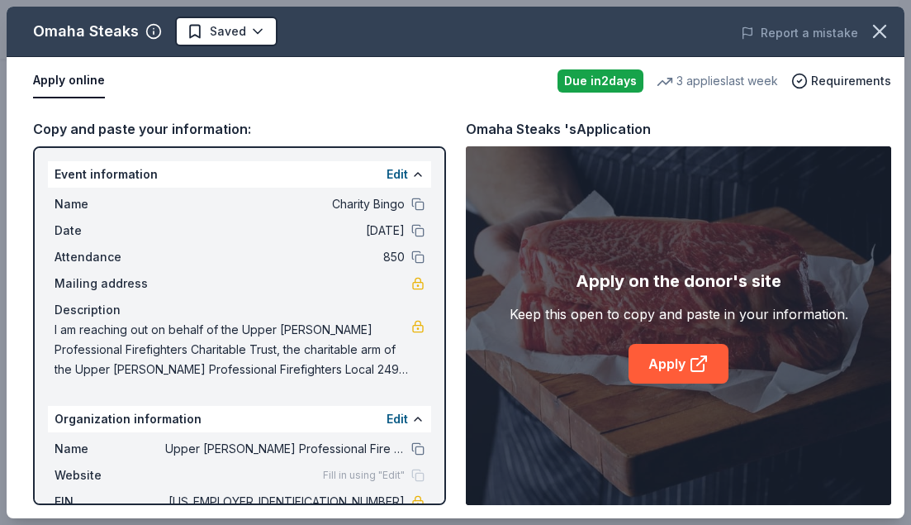
click at [342, 360] on div "Omaha Steaks Saved Report a mistake Apply online Due in 2 days 3 applies last w…" at bounding box center [456, 262] width 898 height 511
drag, startPoint x: 435, startPoint y: 387, endPoint x: 430, endPoint y: 446, distance: 59.7
click at [430, 446] on div "Omaha Steaks Saved Report a mistake Apply online Due in 2 days 3 applies last w…" at bounding box center [456, 262] width 898 height 511
click at [289, 305] on div "Omaha Steaks Saved Report a mistake Apply online Due in 2 days 3 applies last w…" at bounding box center [456, 262] width 898 height 511
click at [169, 91] on div "Omaha Steaks Saved Report a mistake Apply online Due in 2 days 3 applies last w…" at bounding box center [456, 262] width 898 height 511
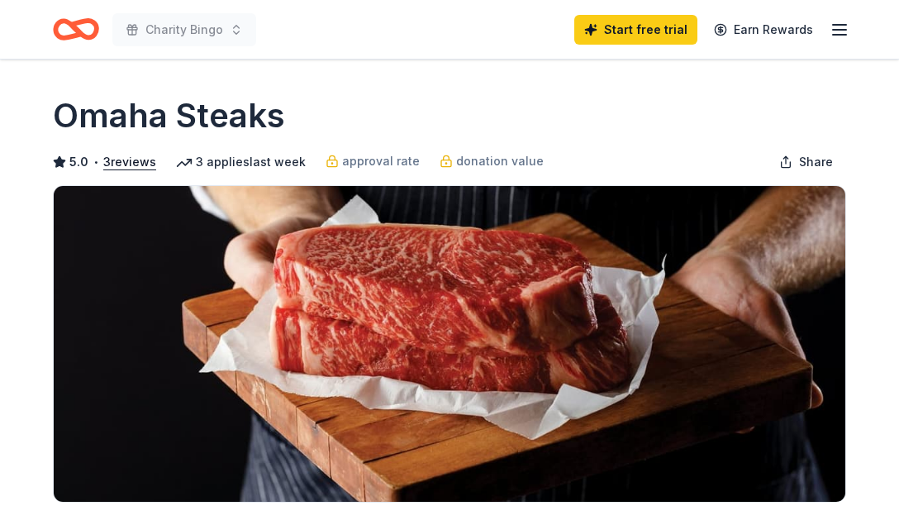
scroll to position [583, 0]
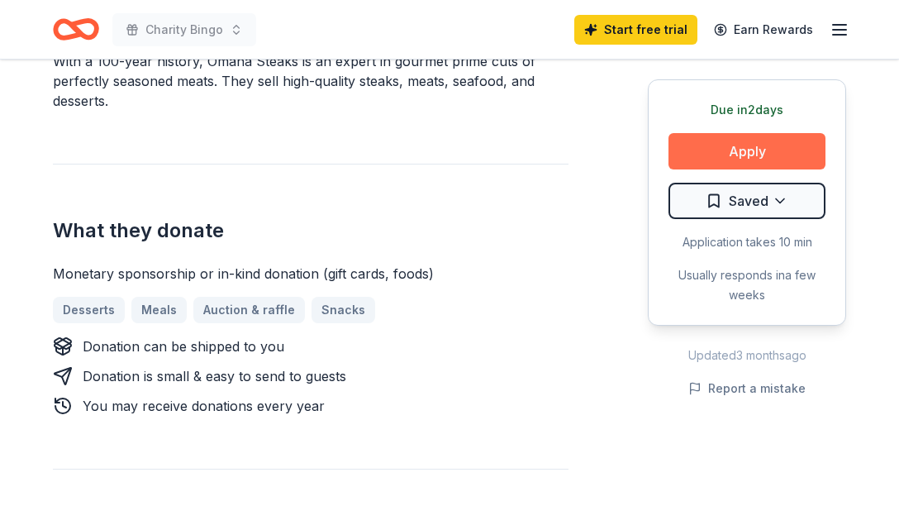
click at [720, 143] on button "Apply" at bounding box center [746, 151] width 157 height 36
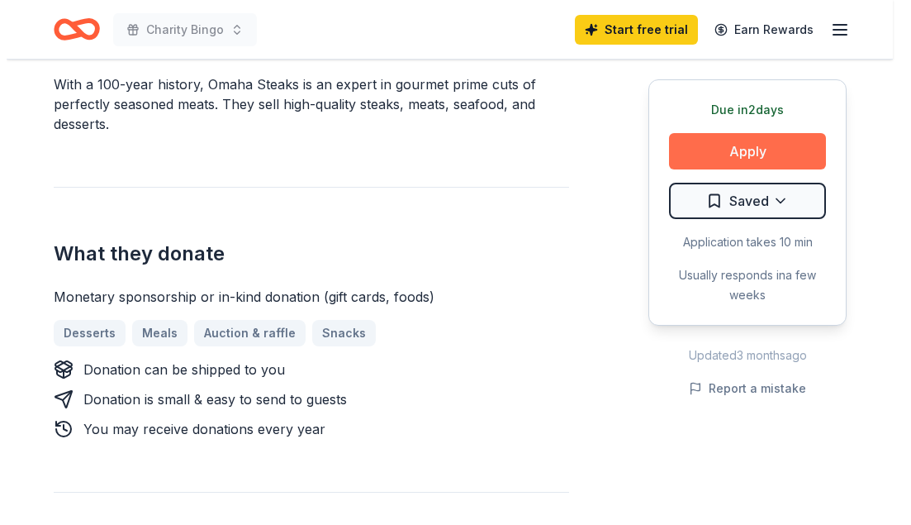
scroll to position [595, 0]
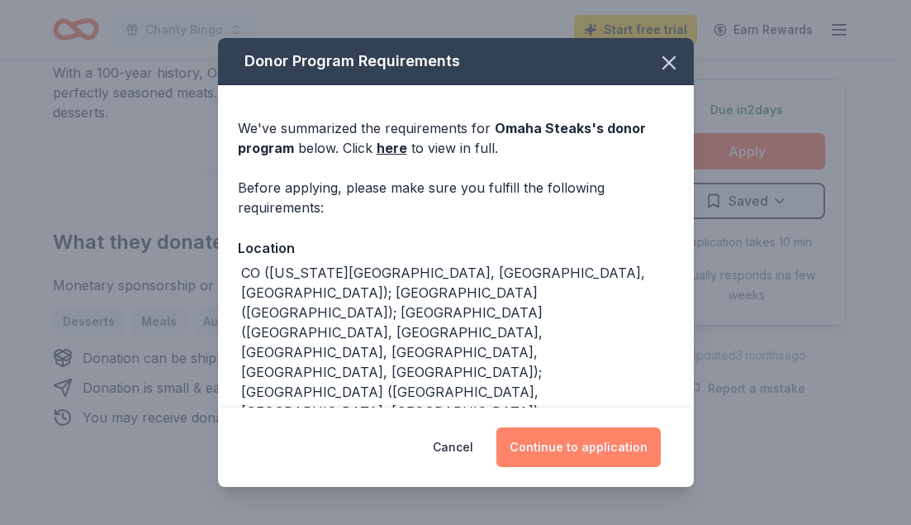
click at [535, 460] on button "Continue to application" at bounding box center [579, 447] width 164 height 40
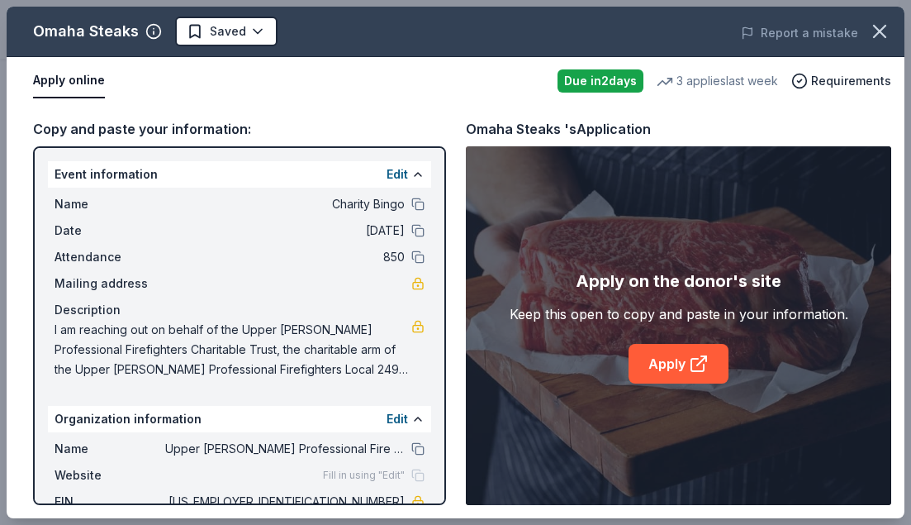
scroll to position [74, 0]
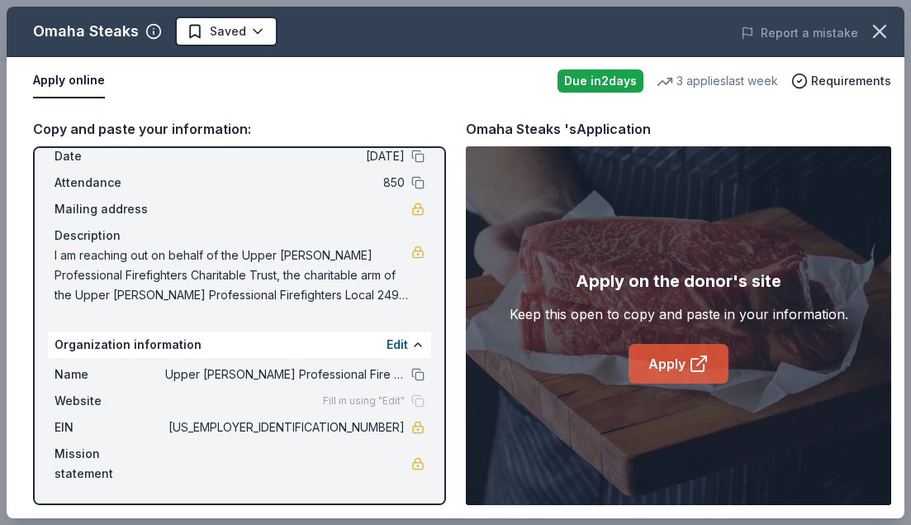
click at [662, 356] on link "Apply" at bounding box center [679, 364] width 100 height 40
click at [52, 250] on div "Name Charity Bingo Date 11/15/25 Attendance 850 Mailing address Description" at bounding box center [239, 212] width 383 height 198
click at [74, 260] on span "I am reaching out on behalf of the Upper [PERSON_NAME] Professional Firefighter…" at bounding box center [233, 274] width 357 height 59
drag, startPoint x: 74, startPoint y: 260, endPoint x: 56, endPoint y: 252, distance: 19.2
click at [56, 252] on span "I am reaching out on behalf of the Upper [PERSON_NAME] Professional Firefighter…" at bounding box center [233, 274] width 357 height 59
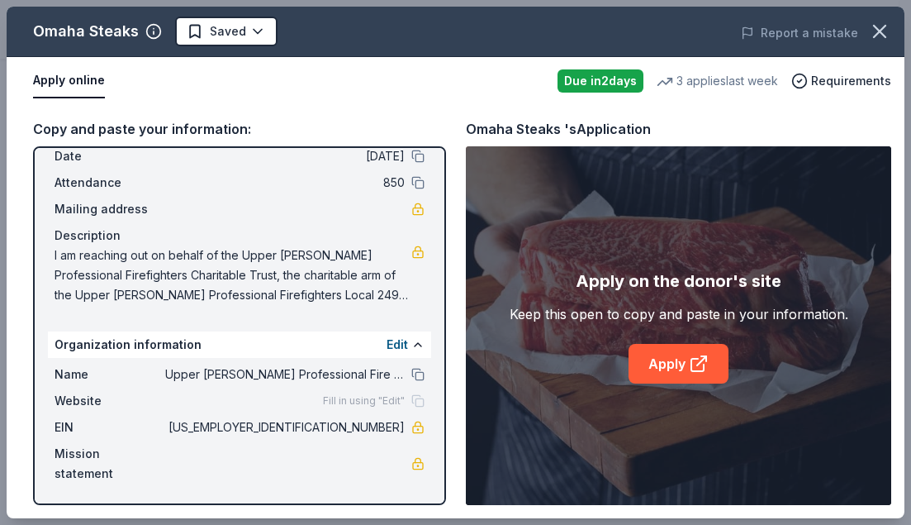
drag, startPoint x: 49, startPoint y: 249, endPoint x: 333, endPoint y: 312, distance: 291.3
click at [333, 312] on div "Event information Edit Name Charity Bingo Date 11/15/25 Attendance 850 Mailing …" at bounding box center [239, 325] width 413 height 359
click at [389, 297] on span "I am reaching out on behalf of the Upper [PERSON_NAME] Professional Firefighter…" at bounding box center [233, 274] width 357 height 59
click at [389, 350] on button "Edit" at bounding box center [397, 345] width 21 height 20
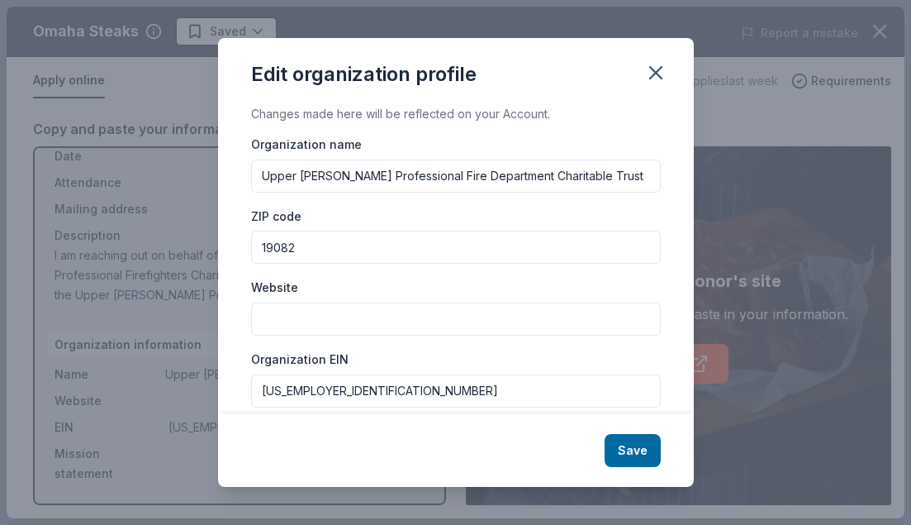
scroll to position [242, 0]
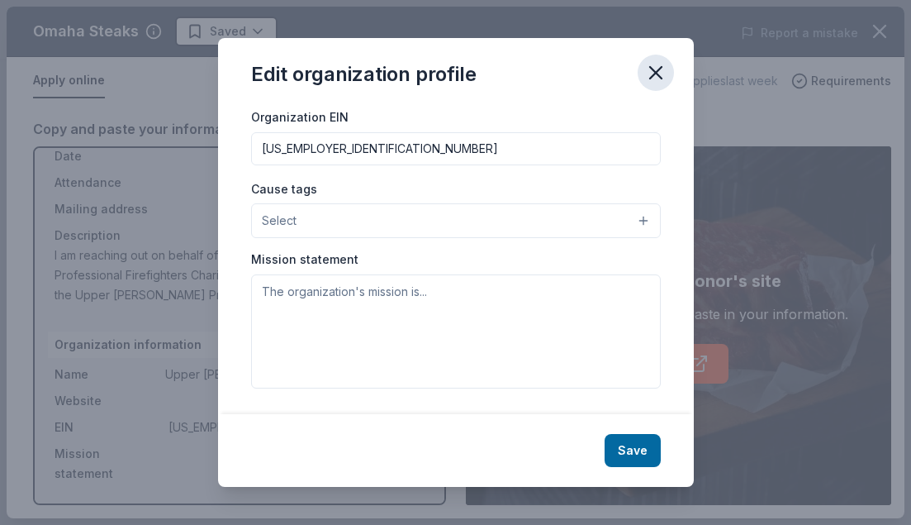
click at [649, 74] on icon "button" at bounding box center [655, 72] width 23 height 23
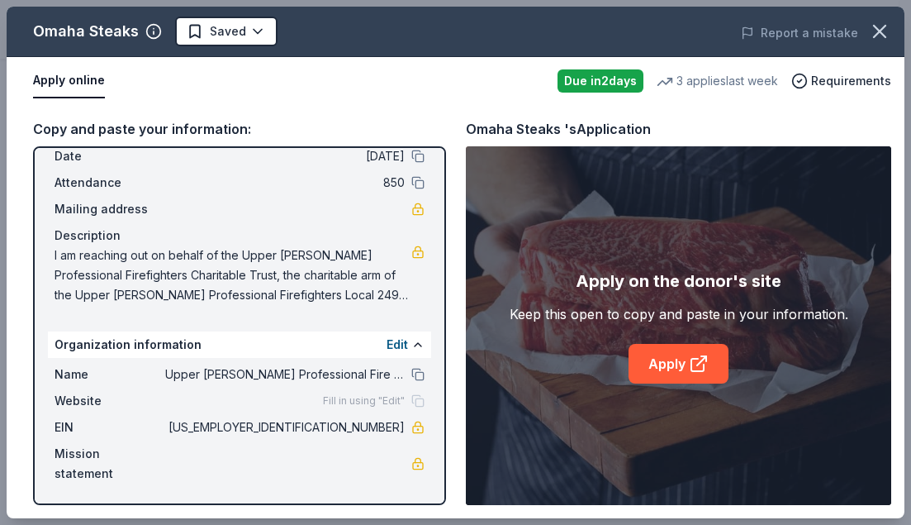
drag, startPoint x: 327, startPoint y: 421, endPoint x: 381, endPoint y: 425, distance: 53.9
click at [381, 425] on span "[US_EMPLOYER_IDENTIFICATION_NUMBER]" at bounding box center [285, 427] width 240 height 20
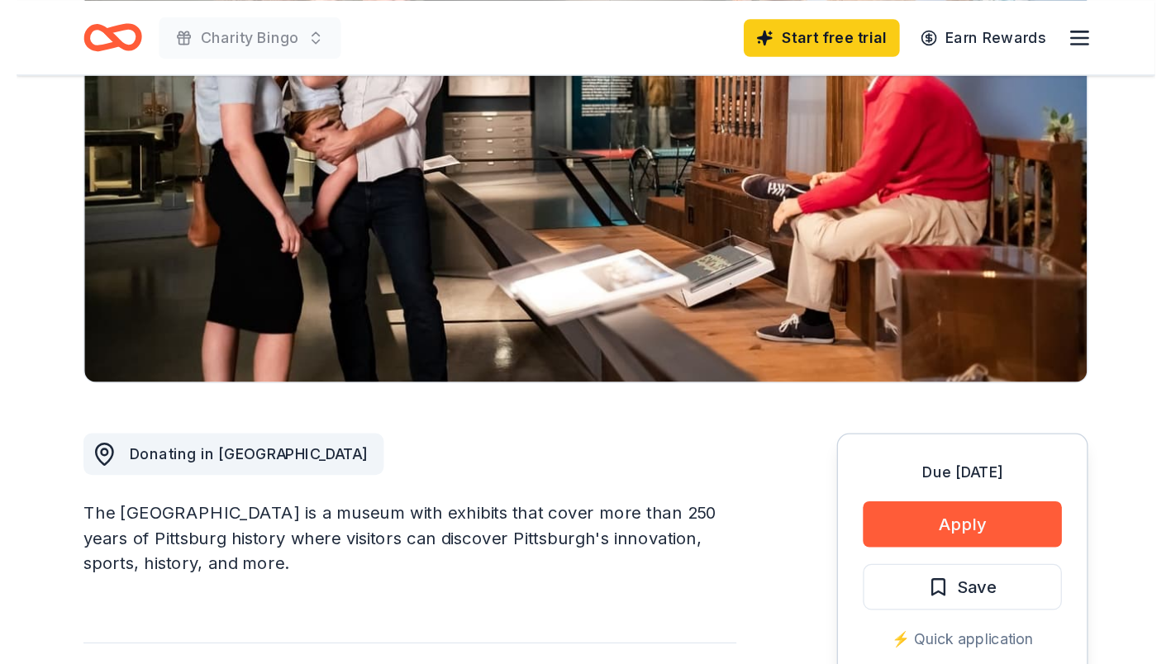
scroll to position [182, 0]
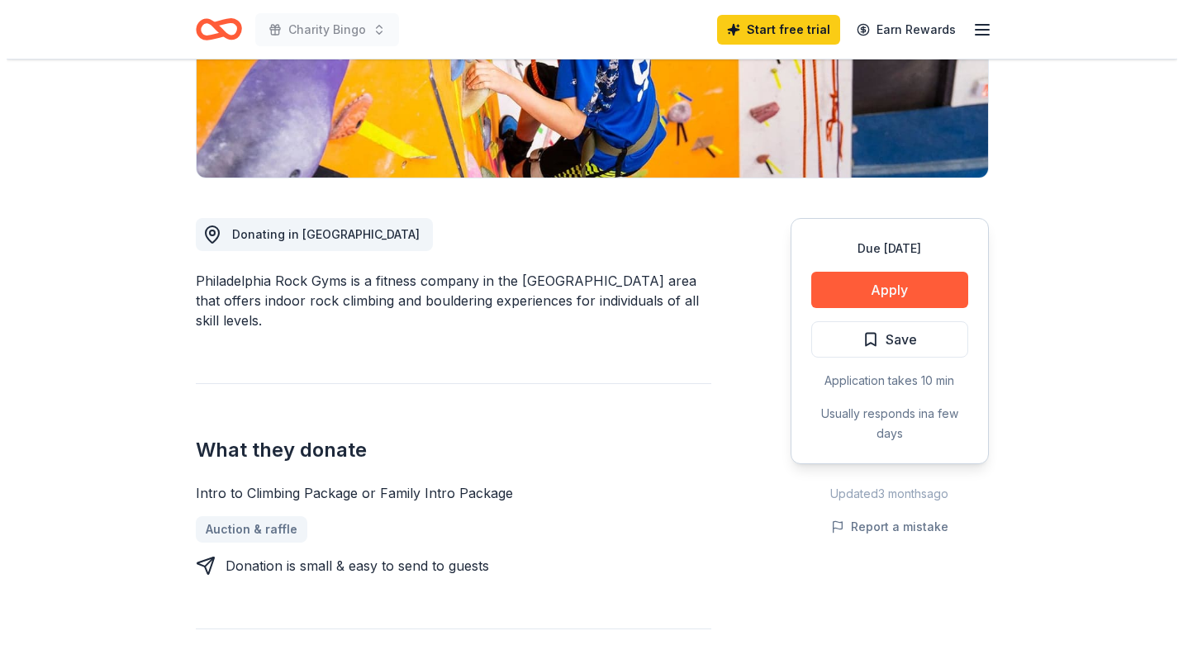
scroll to position [333, 0]
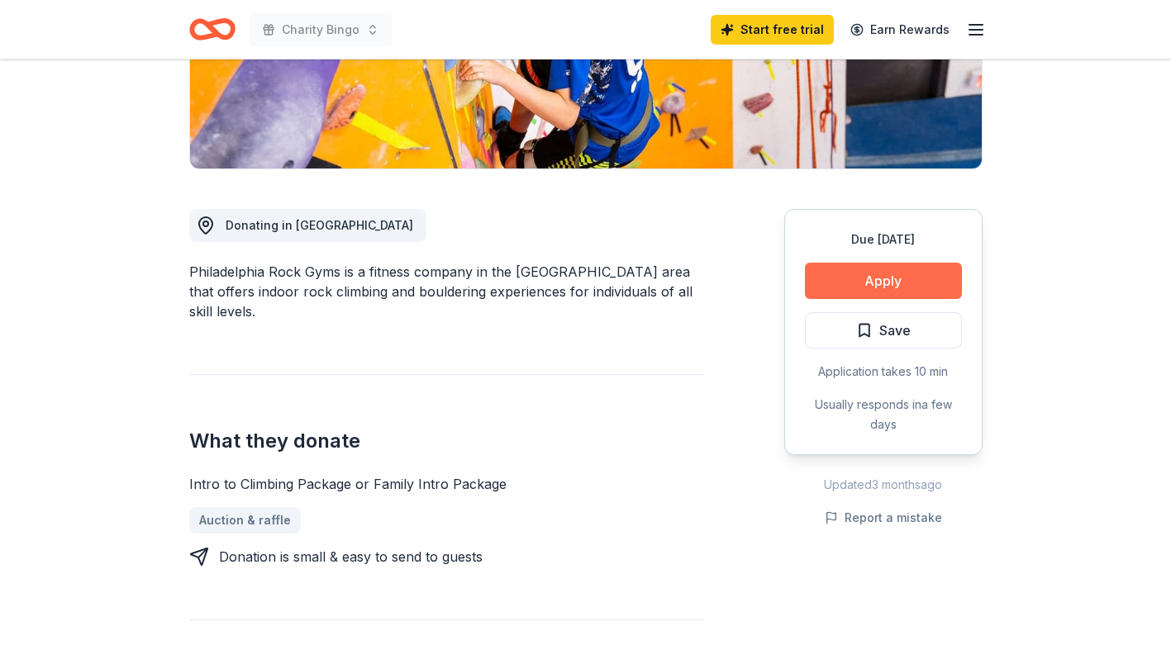
click at [942, 271] on button "Apply" at bounding box center [883, 281] width 157 height 36
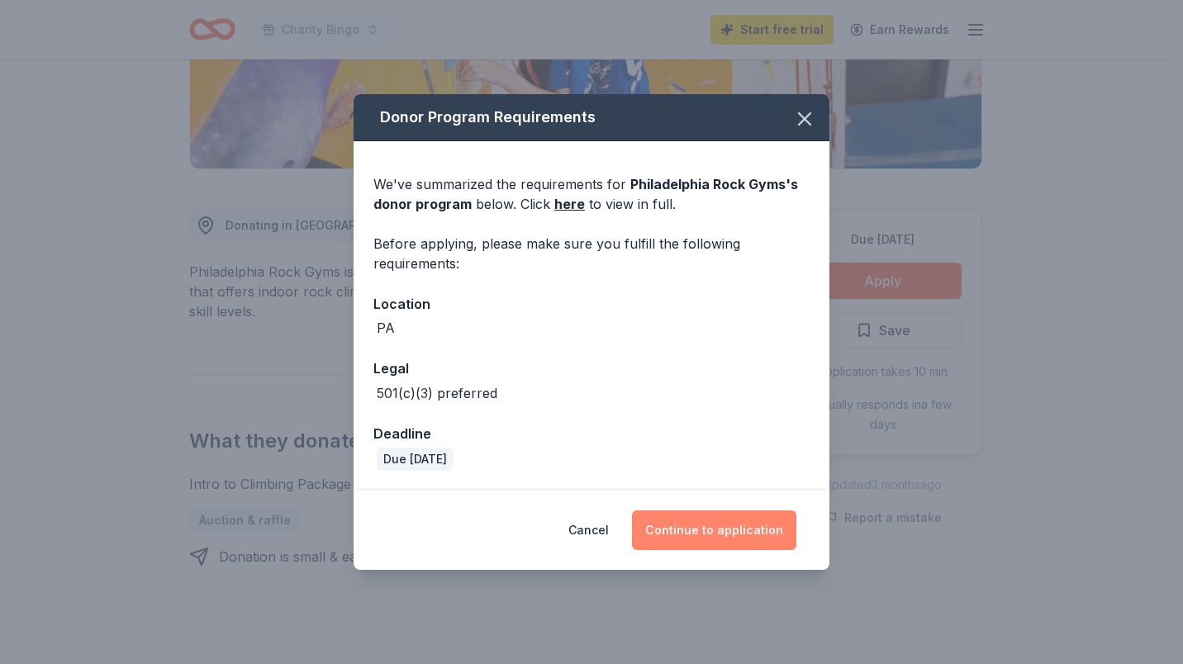
click at [730, 526] on button "Continue to application" at bounding box center [714, 531] width 164 height 40
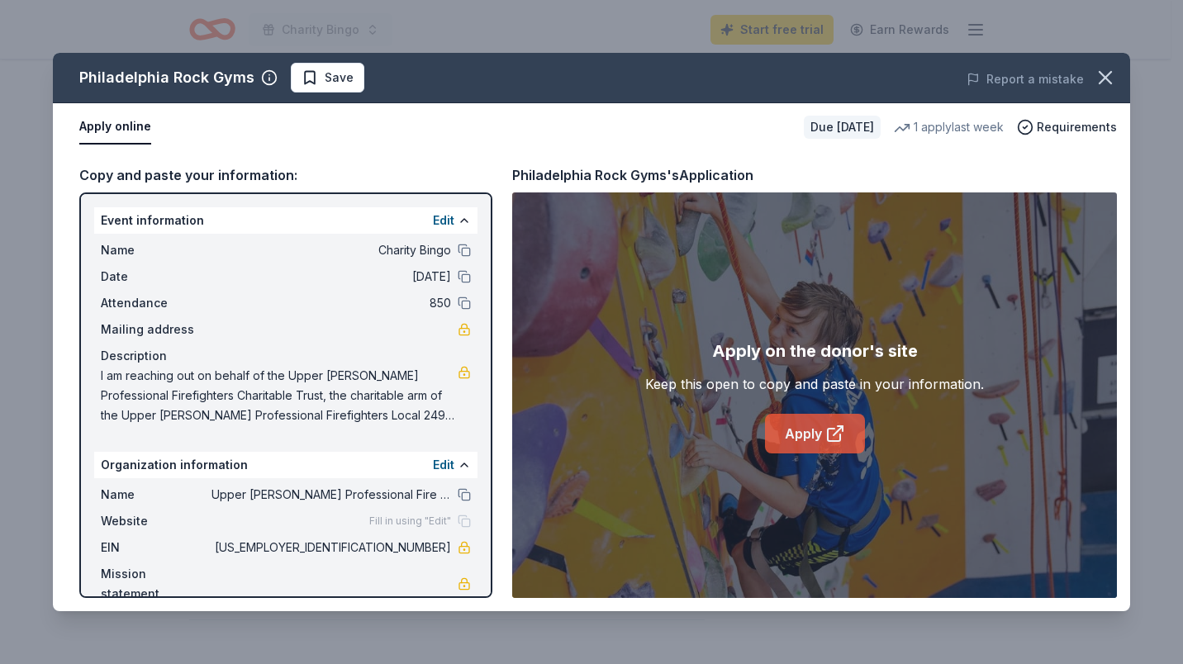
click at [825, 430] on icon at bounding box center [835, 434] width 20 height 20
